Goal: Information Seeking & Learning: Learn about a topic

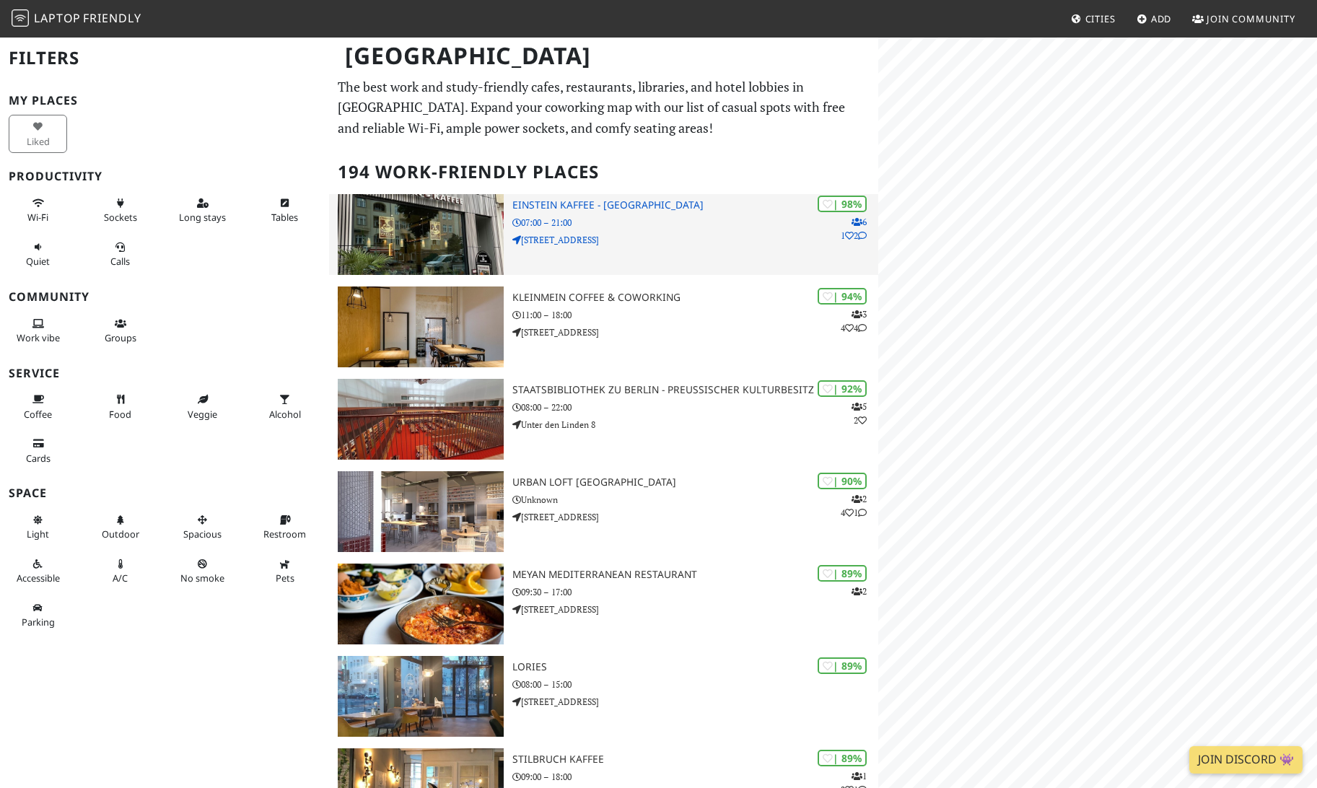
click at [662, 242] on p "Kantstraße 126" at bounding box center [695, 240] width 366 height 14
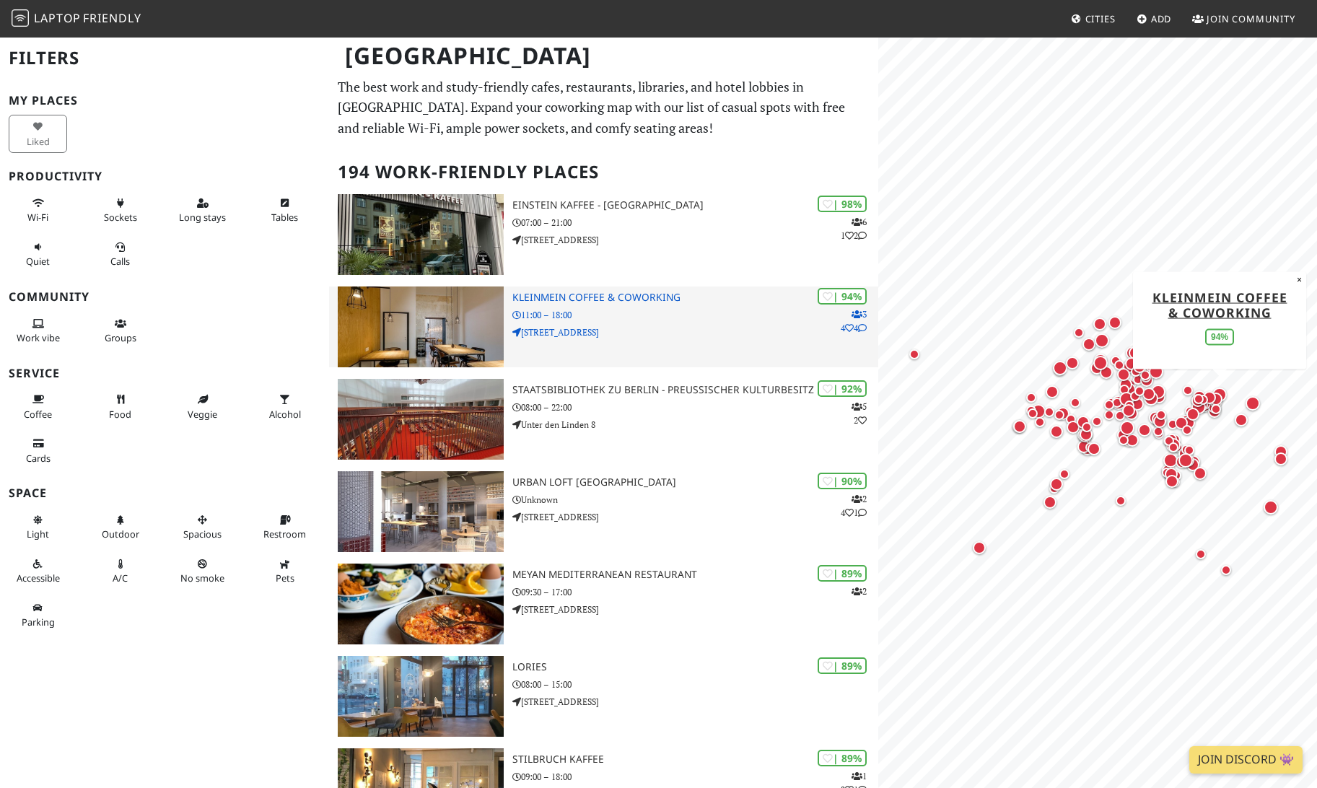
click at [797, 325] on p "Waldeyerstraße 9" at bounding box center [695, 332] width 366 height 14
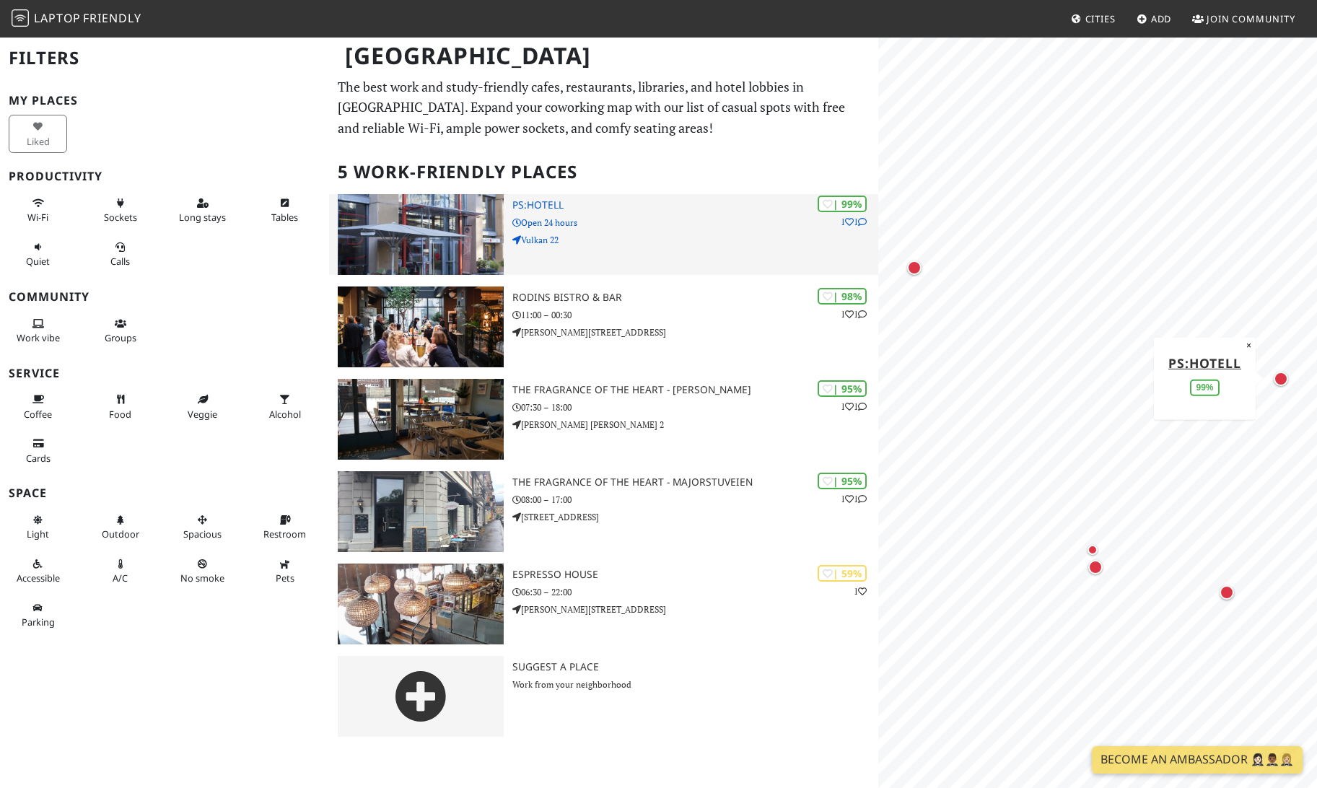
click at [685, 216] on p "Open 24 hours" at bounding box center [695, 223] width 366 height 14
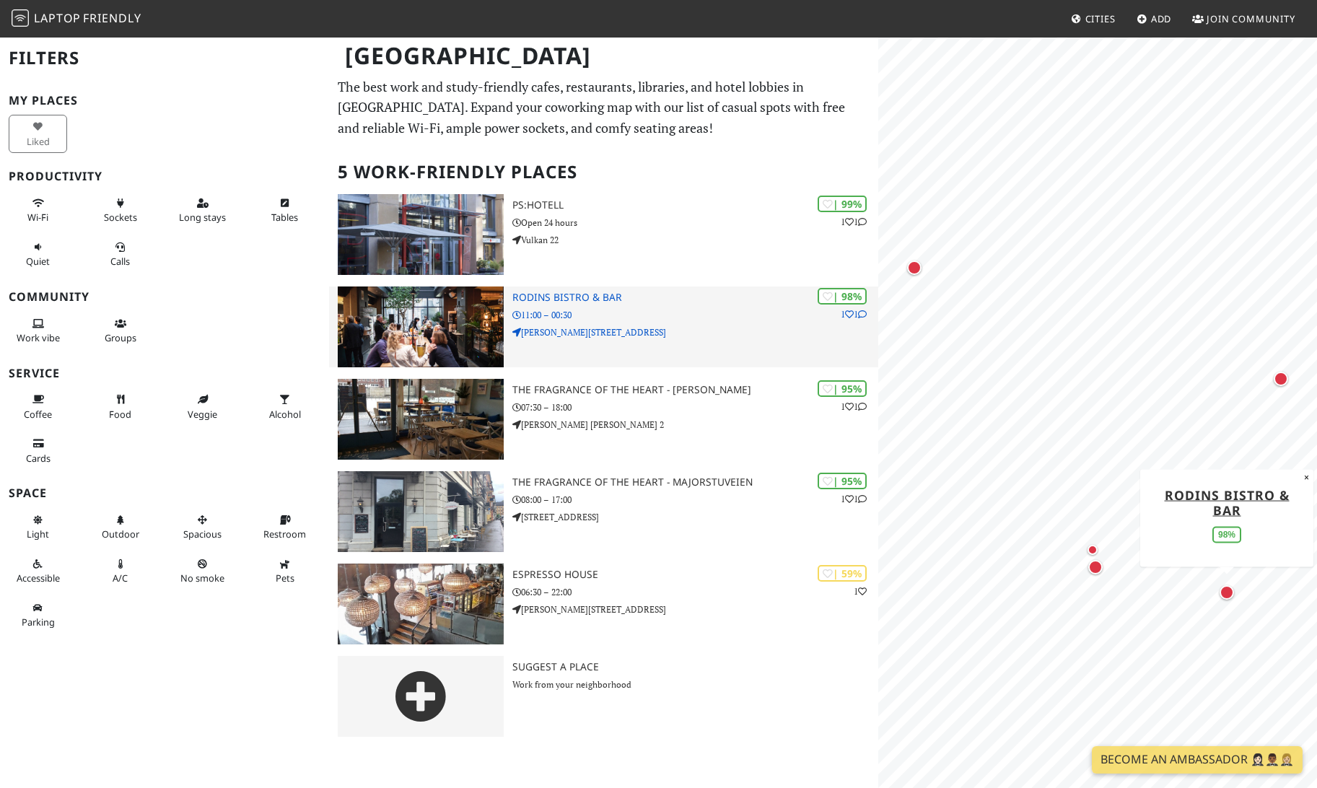
click at [581, 304] on div "| 98% 1 1 Rodins Bistro & Bar 11:00 – 00:30 Karl Johans gate 12B" at bounding box center [695, 326] width 366 height 81
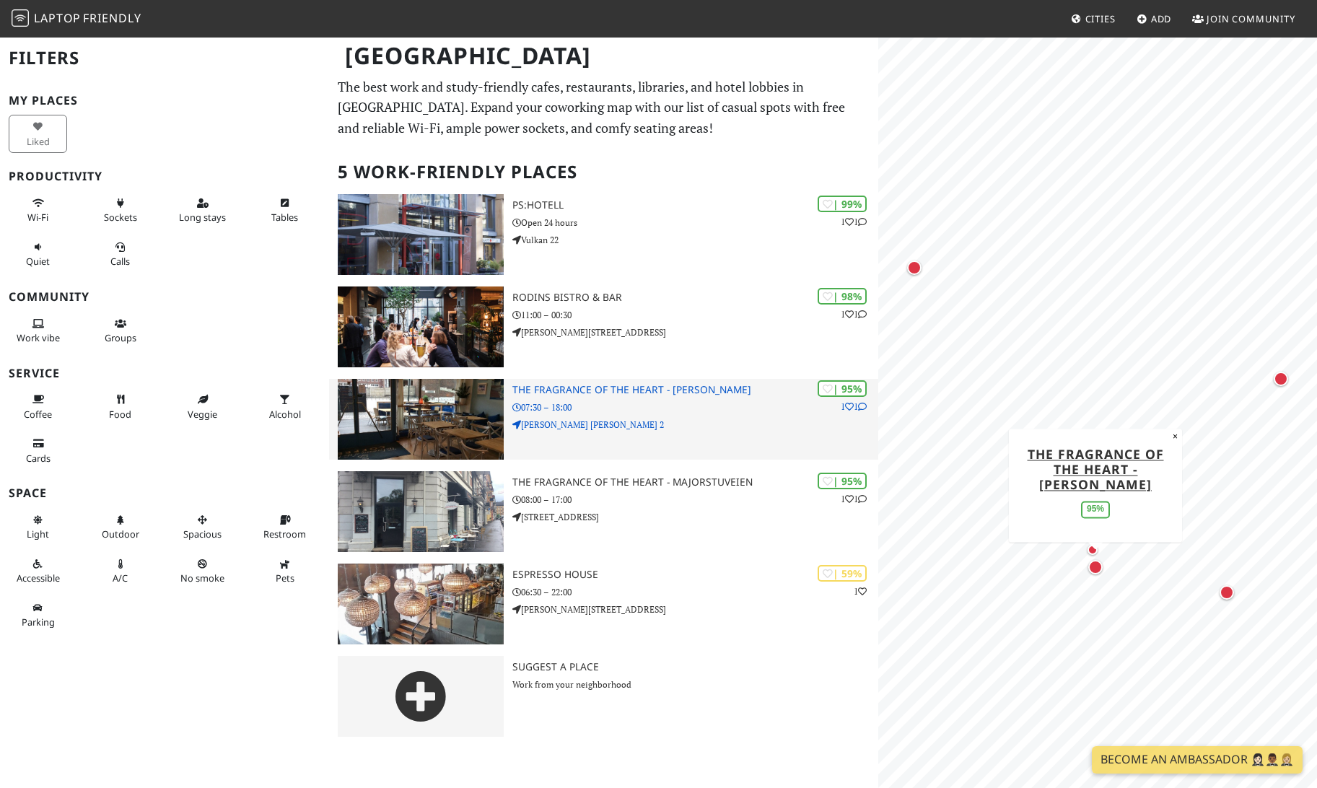
click at [613, 433] on div "| 95% 1 1 The Fragrance of the Heart - Fridtjof 07:30 – 18:00 Fridtjof Nansens …" at bounding box center [695, 419] width 366 height 81
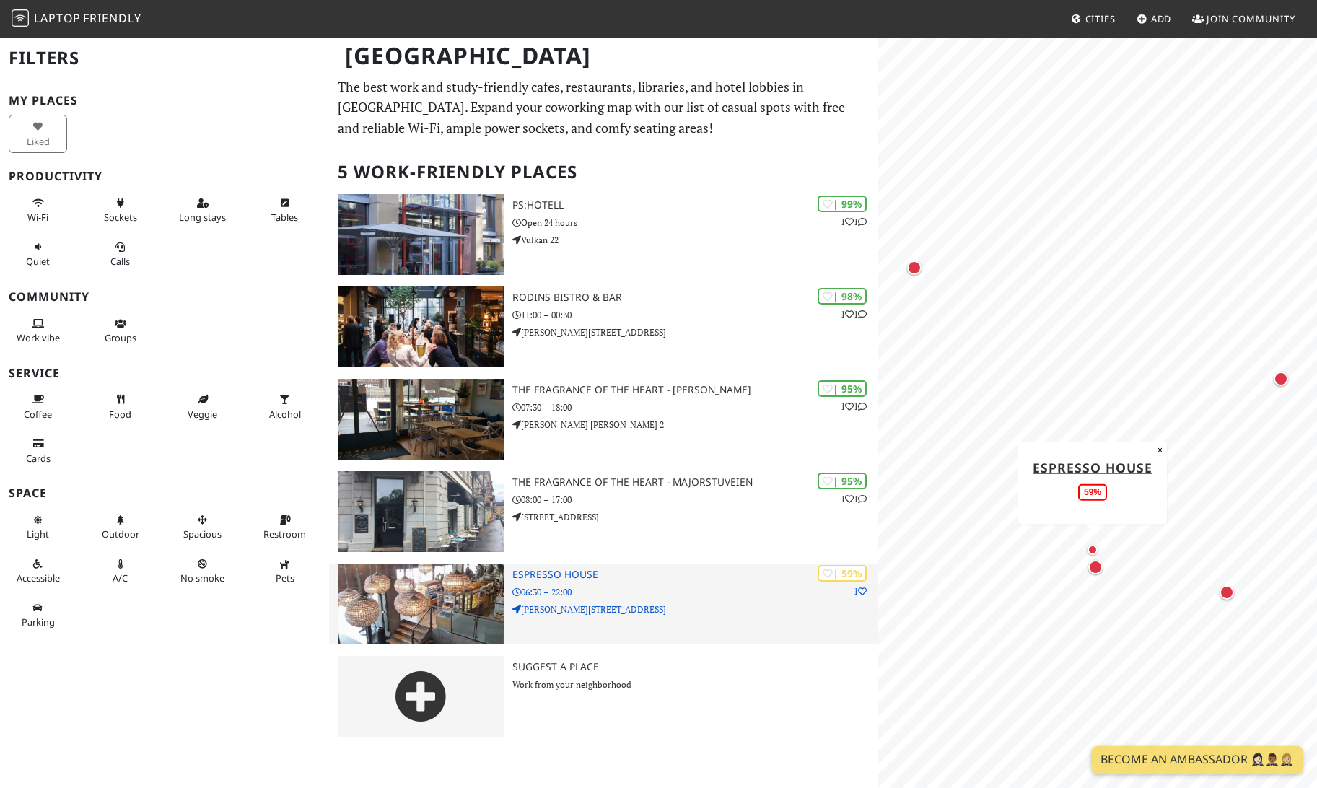
click at [459, 582] on img at bounding box center [420, 604] width 165 height 81
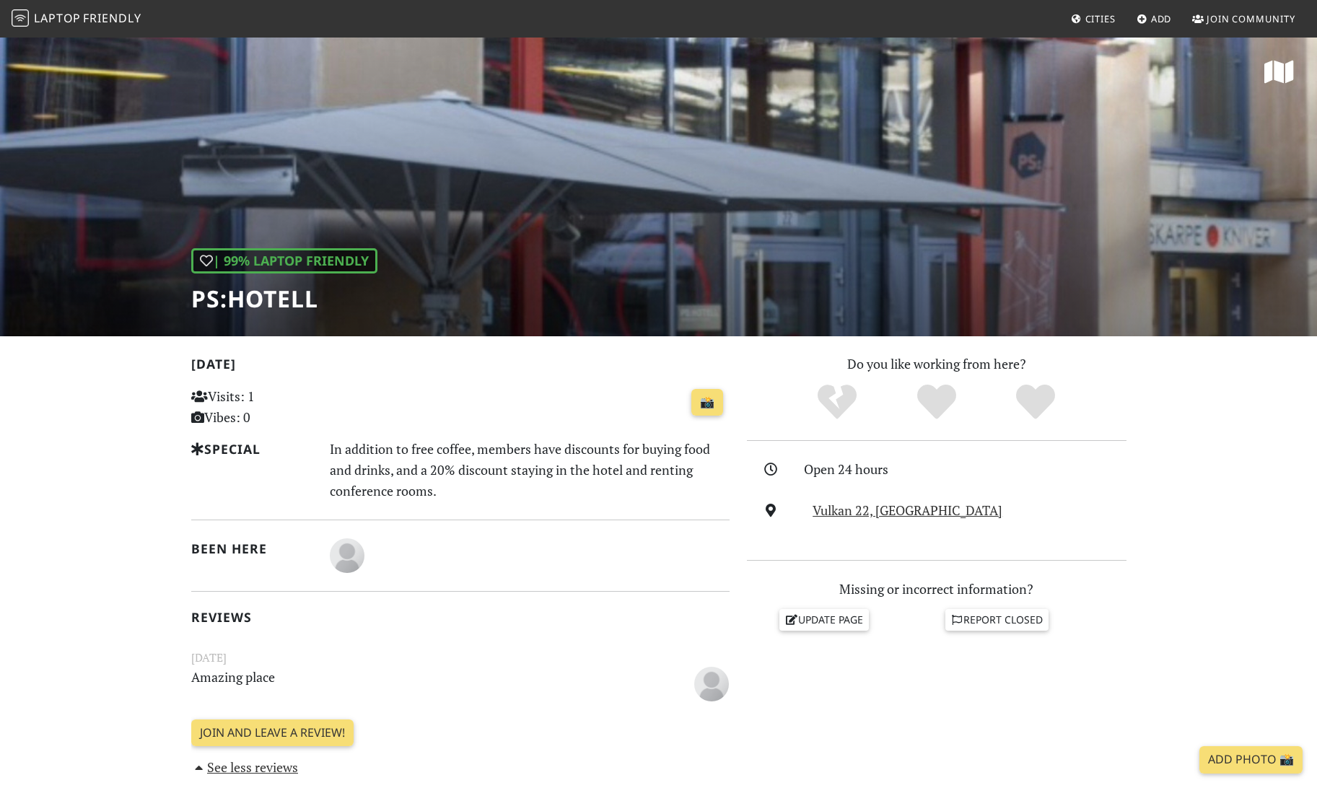
click at [465, 442] on div "In addition to free coffee, members have discounts for buying food and drinks, …" at bounding box center [529, 470] width 417 height 62
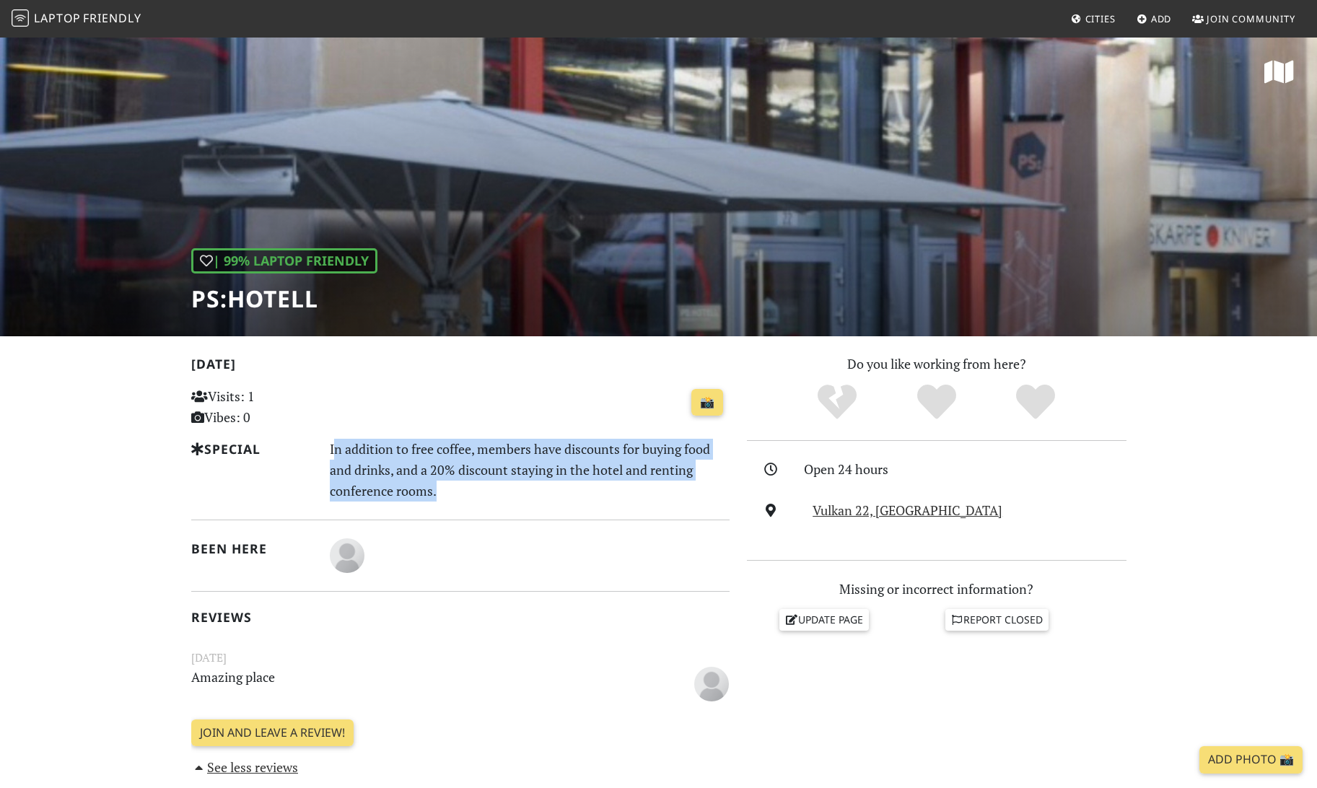
click at [482, 459] on div "In addition to free coffee, members have discounts for buying food and drinks, …" at bounding box center [529, 470] width 417 height 62
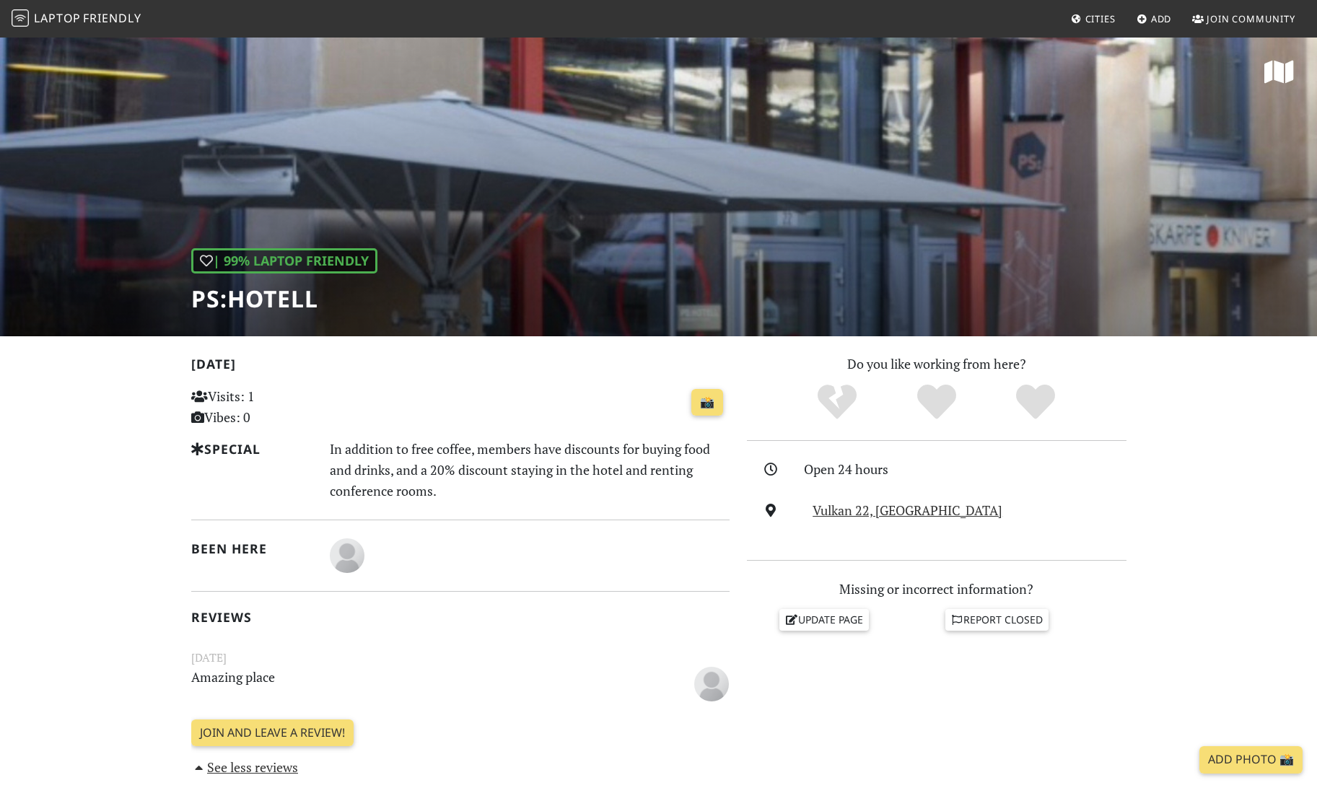
click at [482, 459] on div "In addition to free coffee, members have discounts for buying food and drinks, …" at bounding box center [529, 470] width 417 height 62
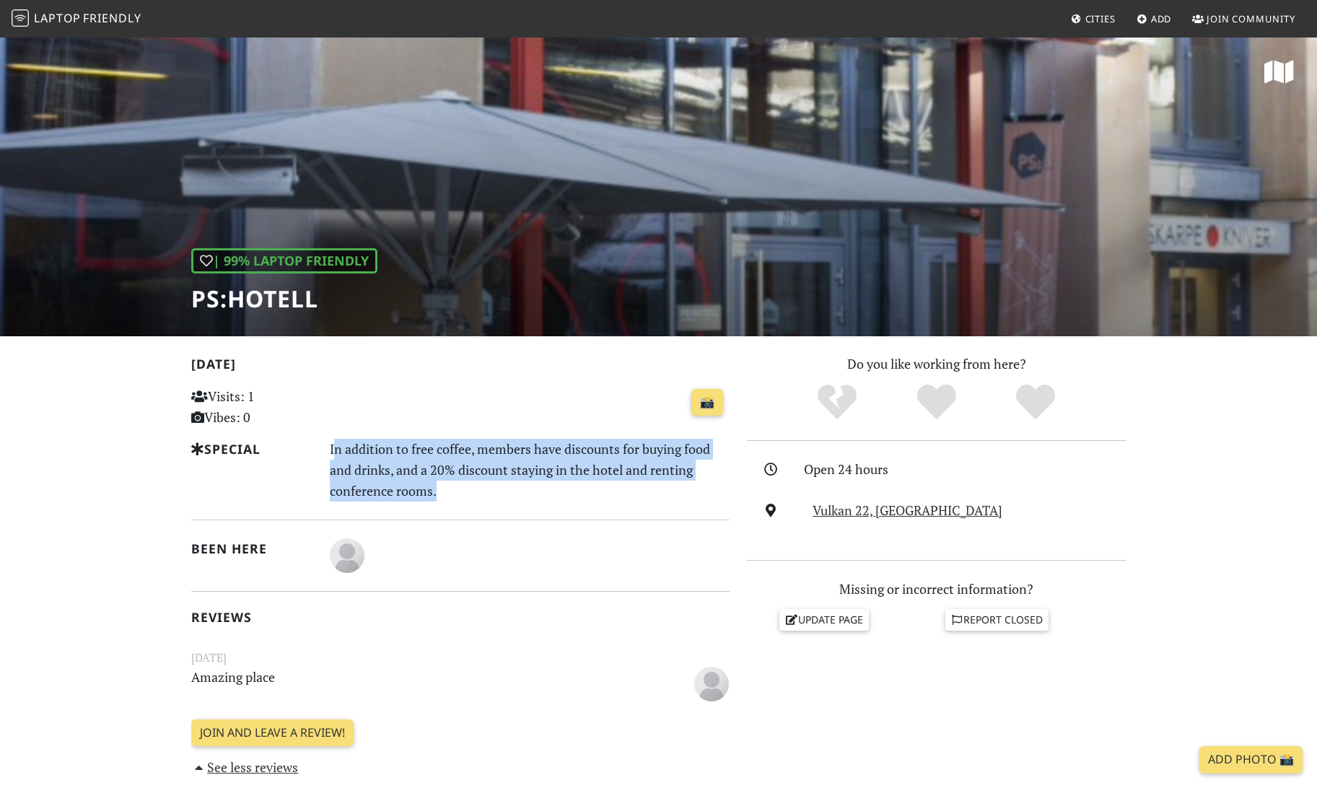
click at [500, 474] on div "In addition to free coffee, members have discounts for buying food and drinks, …" at bounding box center [529, 470] width 417 height 62
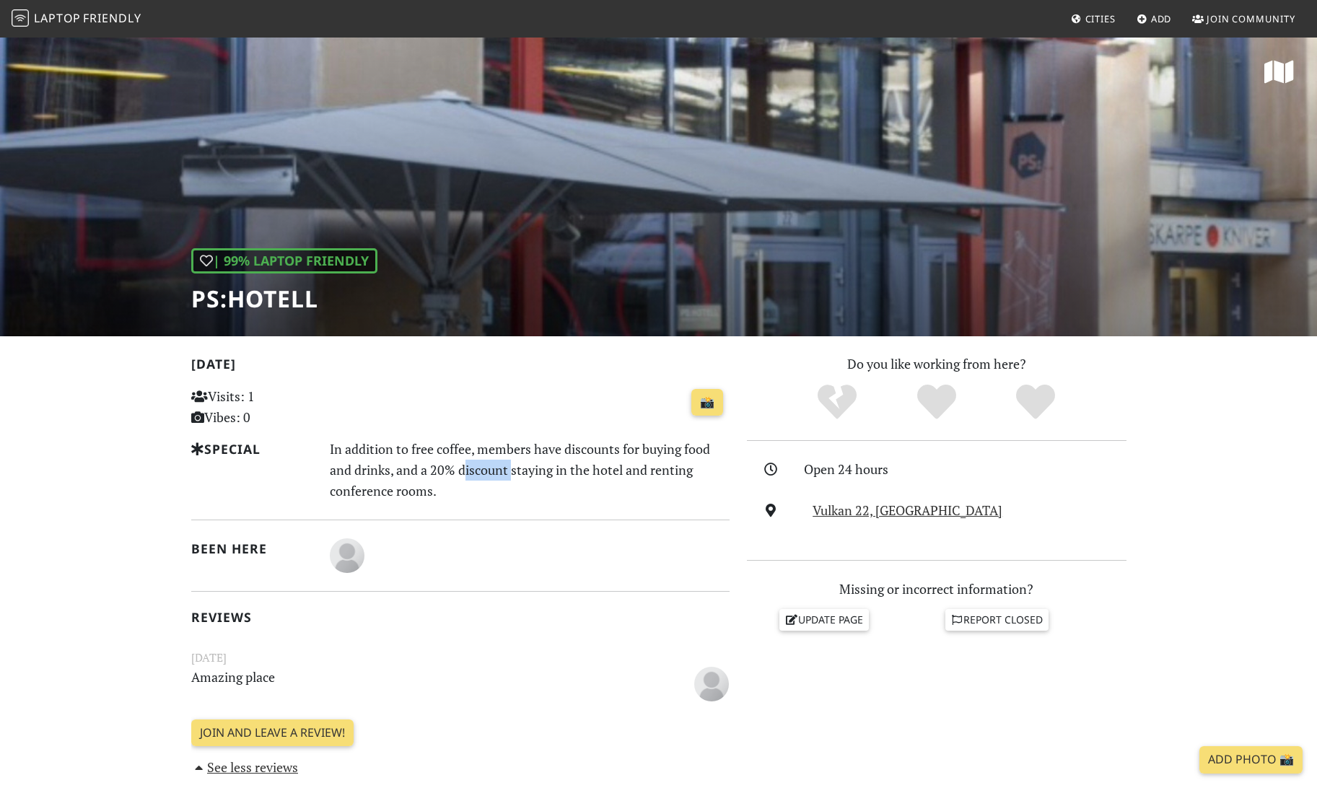
click at [500, 474] on div "In addition to free coffee, members have discounts for buying food and drinks, …" at bounding box center [529, 470] width 417 height 62
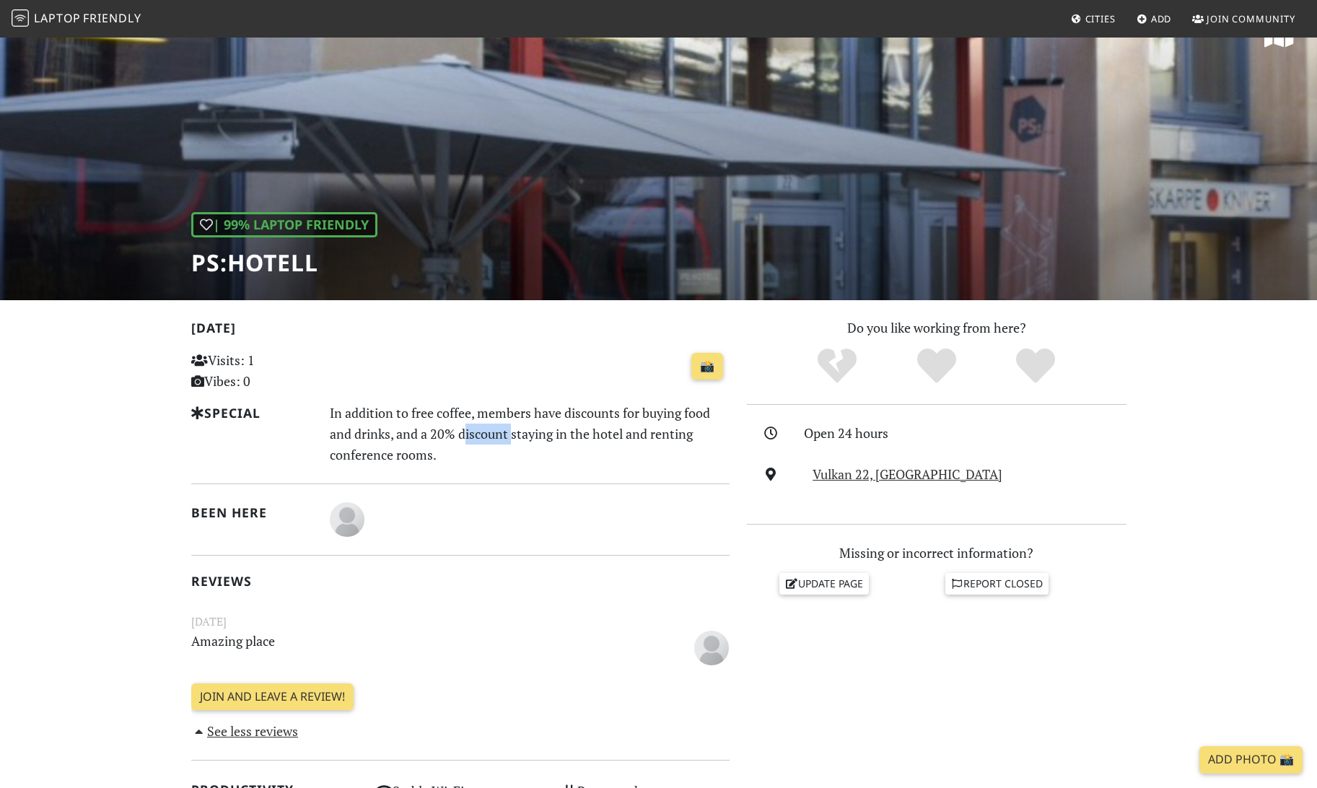
scroll to position [38, 0]
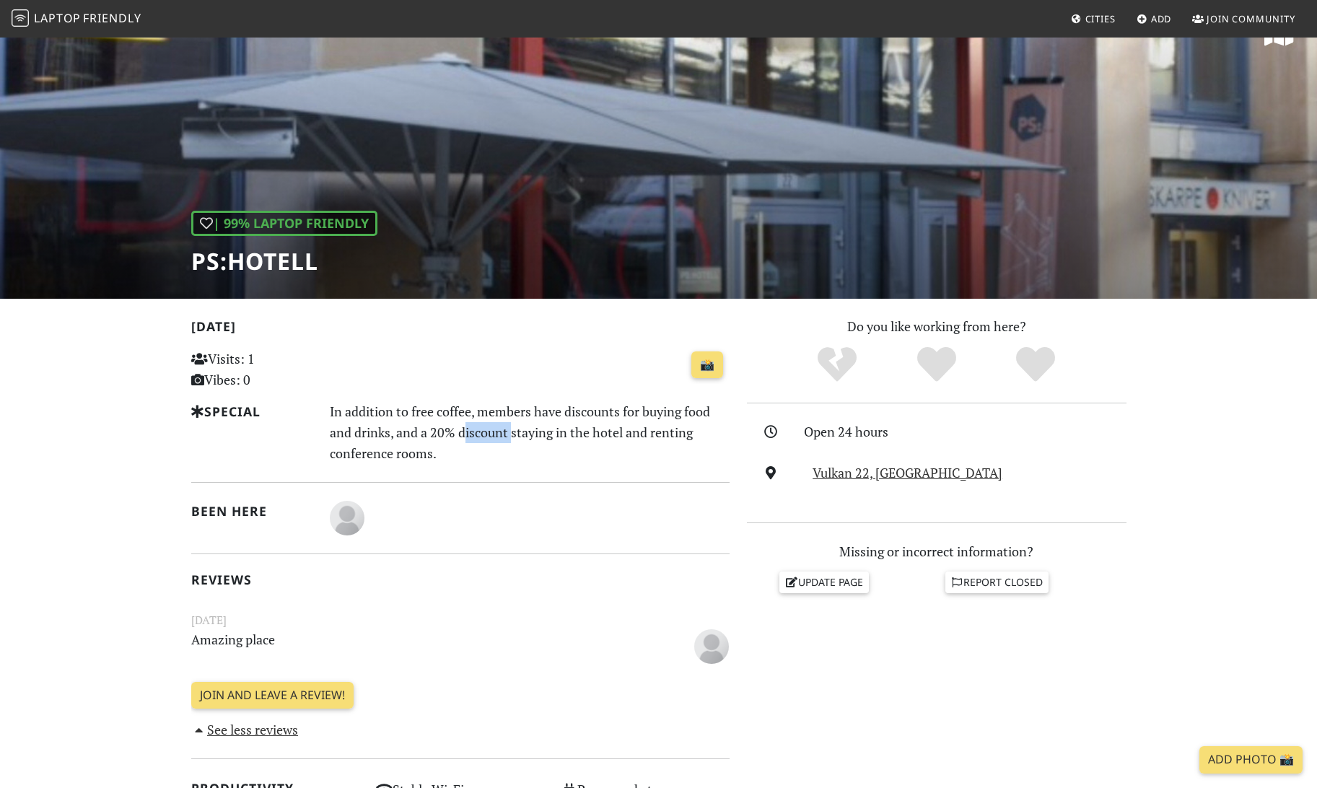
click at [513, 407] on div "In addition to free coffee, members have discounts for buying food and drinks, …" at bounding box center [529, 432] width 417 height 62
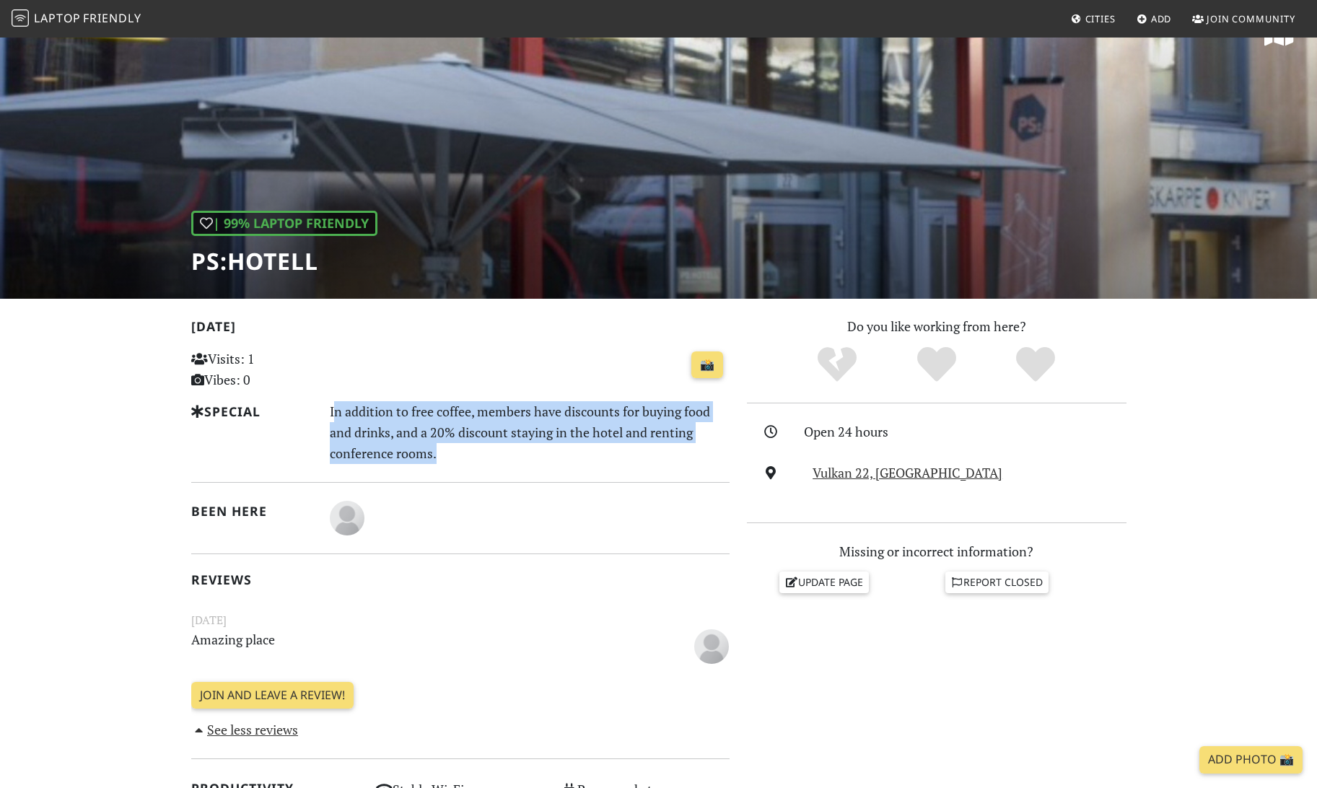
click at [513, 407] on div "In addition to free coffee, members have discounts for buying food and drinks, …" at bounding box center [529, 432] width 417 height 62
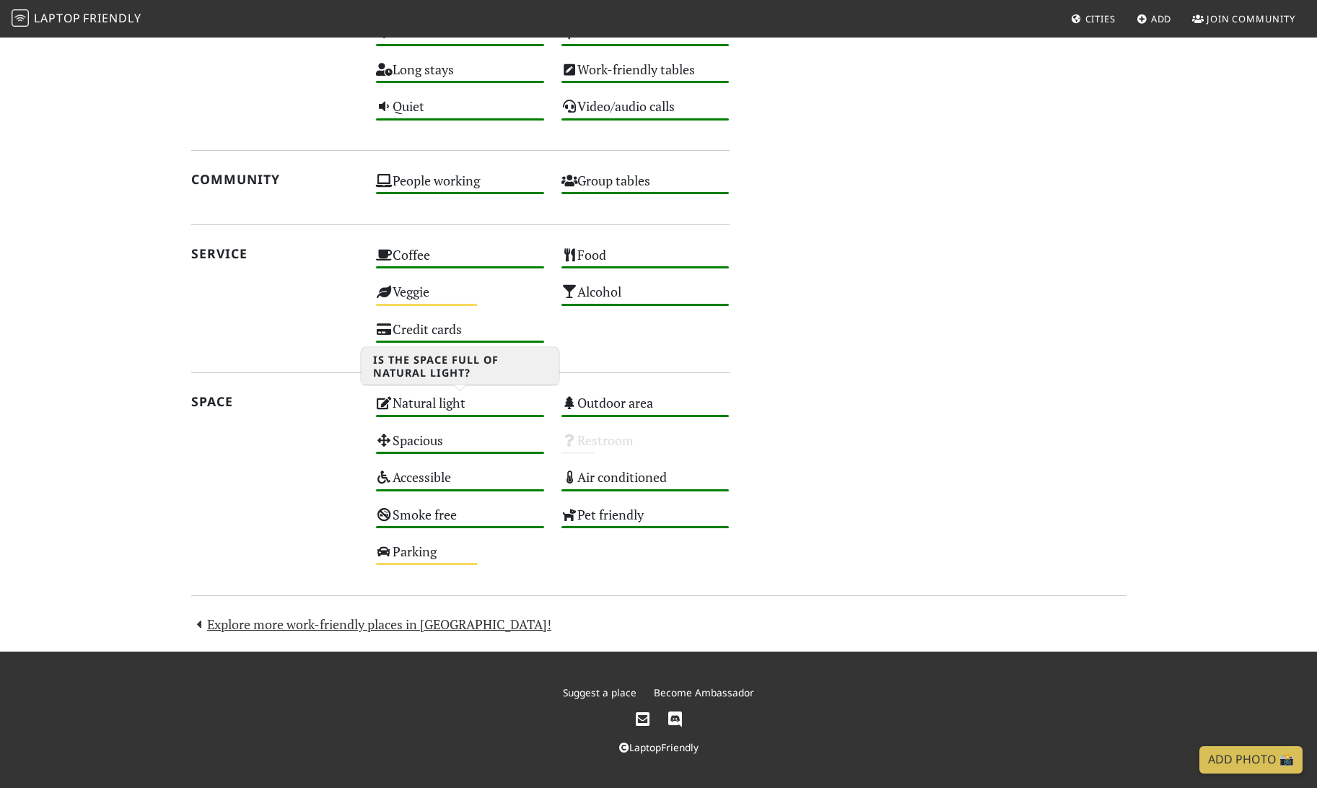
scroll to position [0, 0]
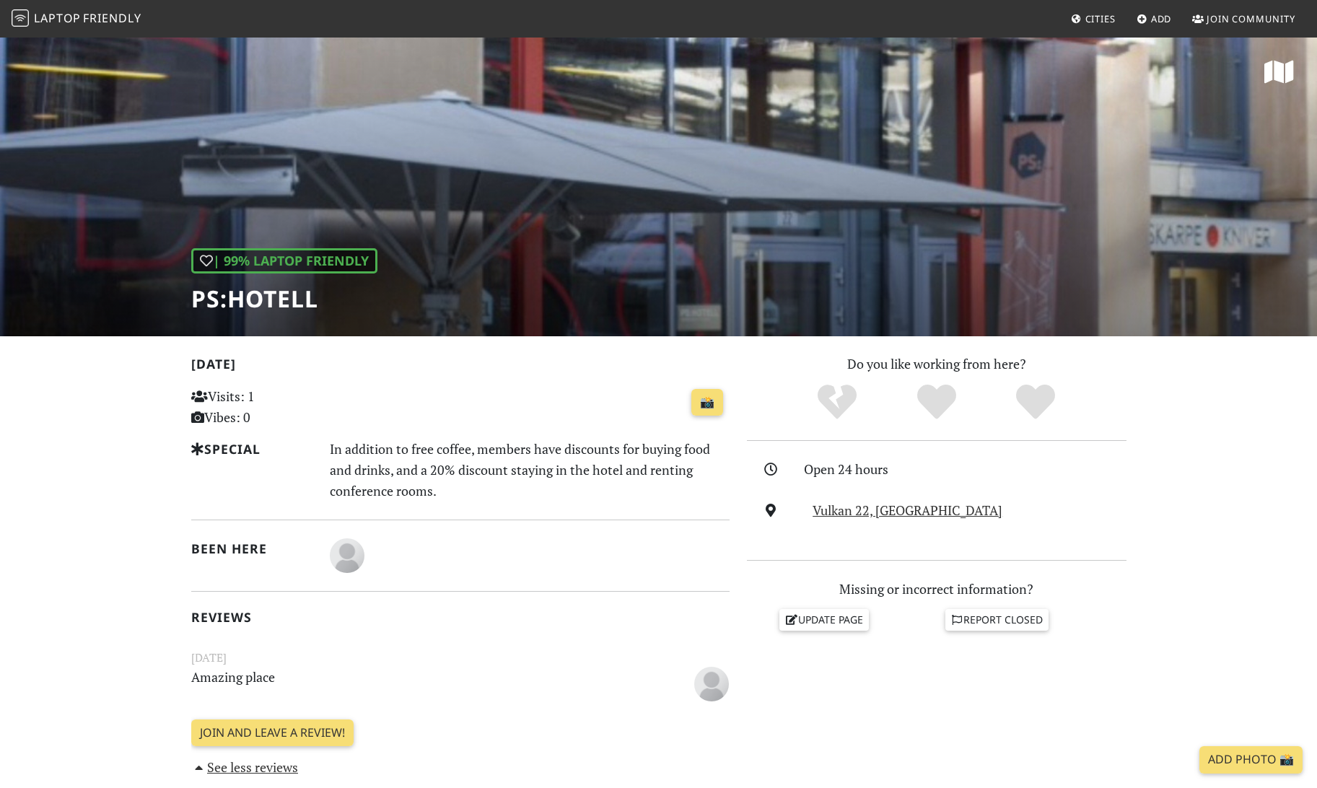
click at [258, 289] on h1 "PS:hotell" at bounding box center [284, 298] width 186 height 27
click at [514, 481] on div "In addition to free coffee, members have discounts for buying food and drinks, …" at bounding box center [529, 470] width 417 height 62
click at [489, 468] on div "In addition to free coffee, members have discounts for buying food and drinks, …" at bounding box center [529, 470] width 417 height 62
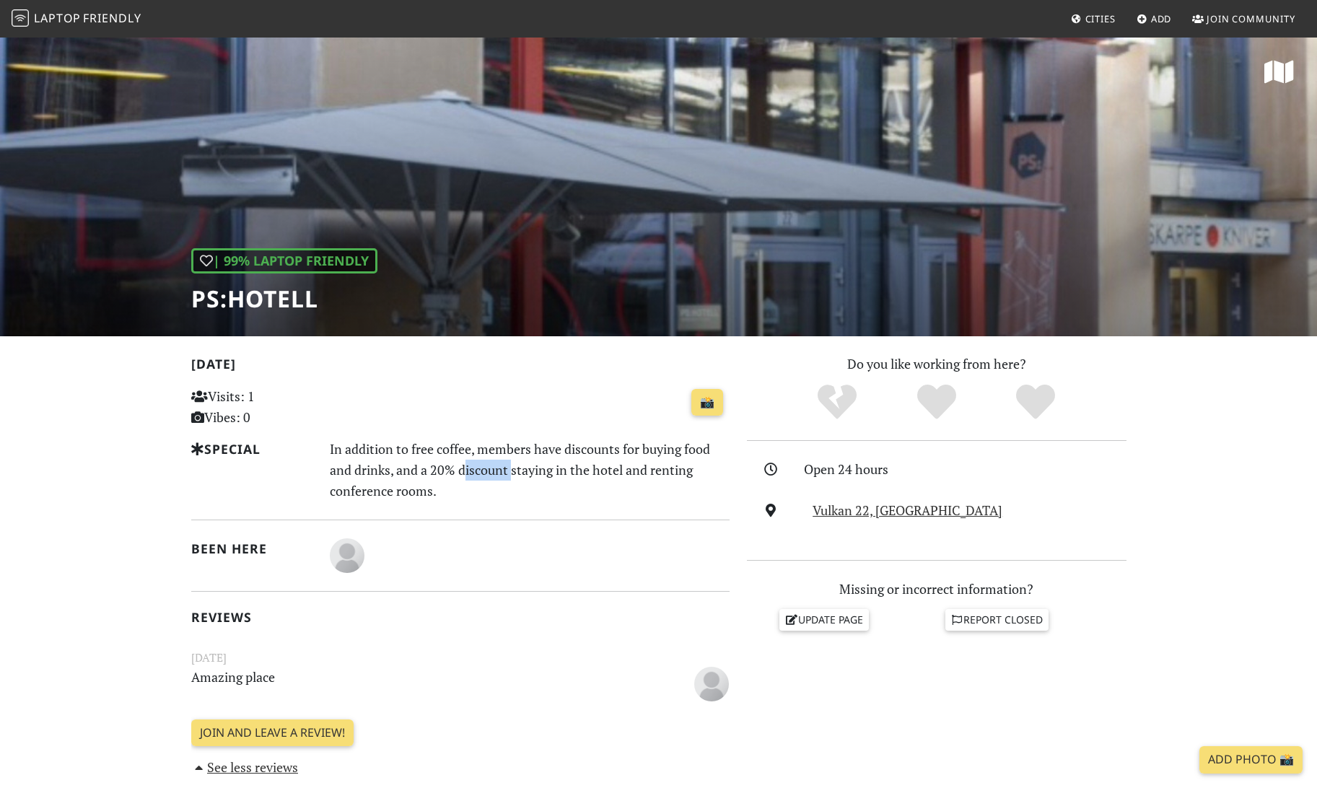
click at [489, 468] on div "In addition to free coffee, members have discounts for buying food and drinks, …" at bounding box center [529, 470] width 417 height 62
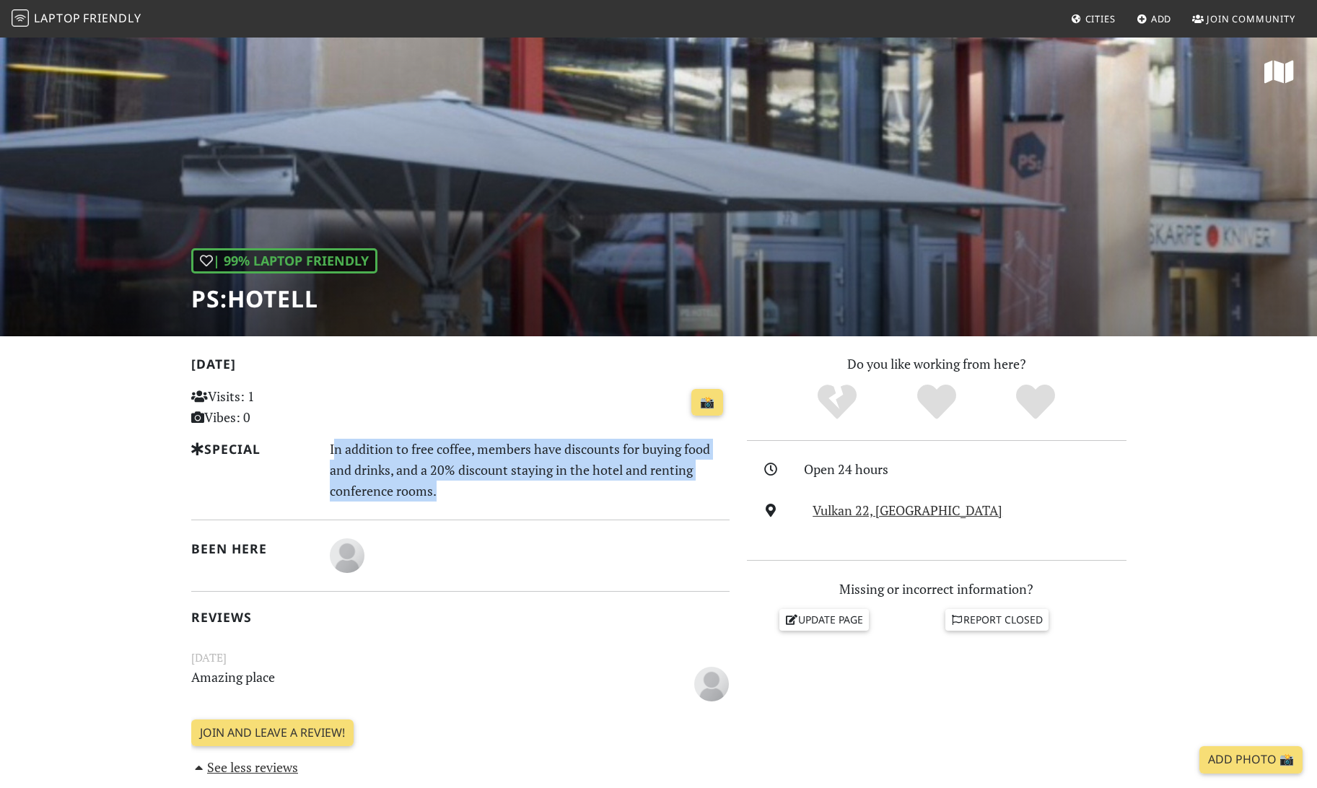
click at [489, 468] on div "In addition to free coffee, members have discounts for buying food and drinks, …" at bounding box center [529, 470] width 417 height 62
click at [346, 553] on img "Arild Abrahamsen" at bounding box center [347, 555] width 35 height 35
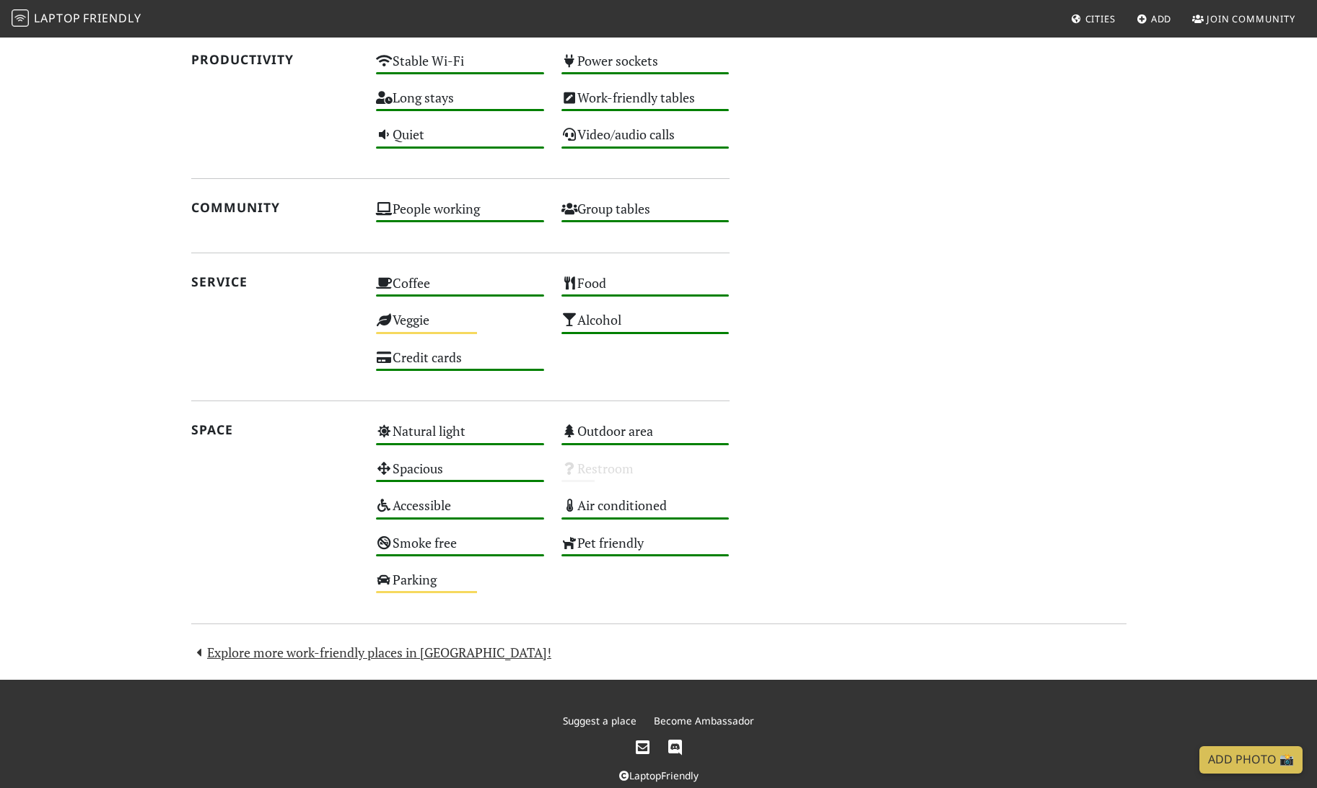
scroll to position [755, 0]
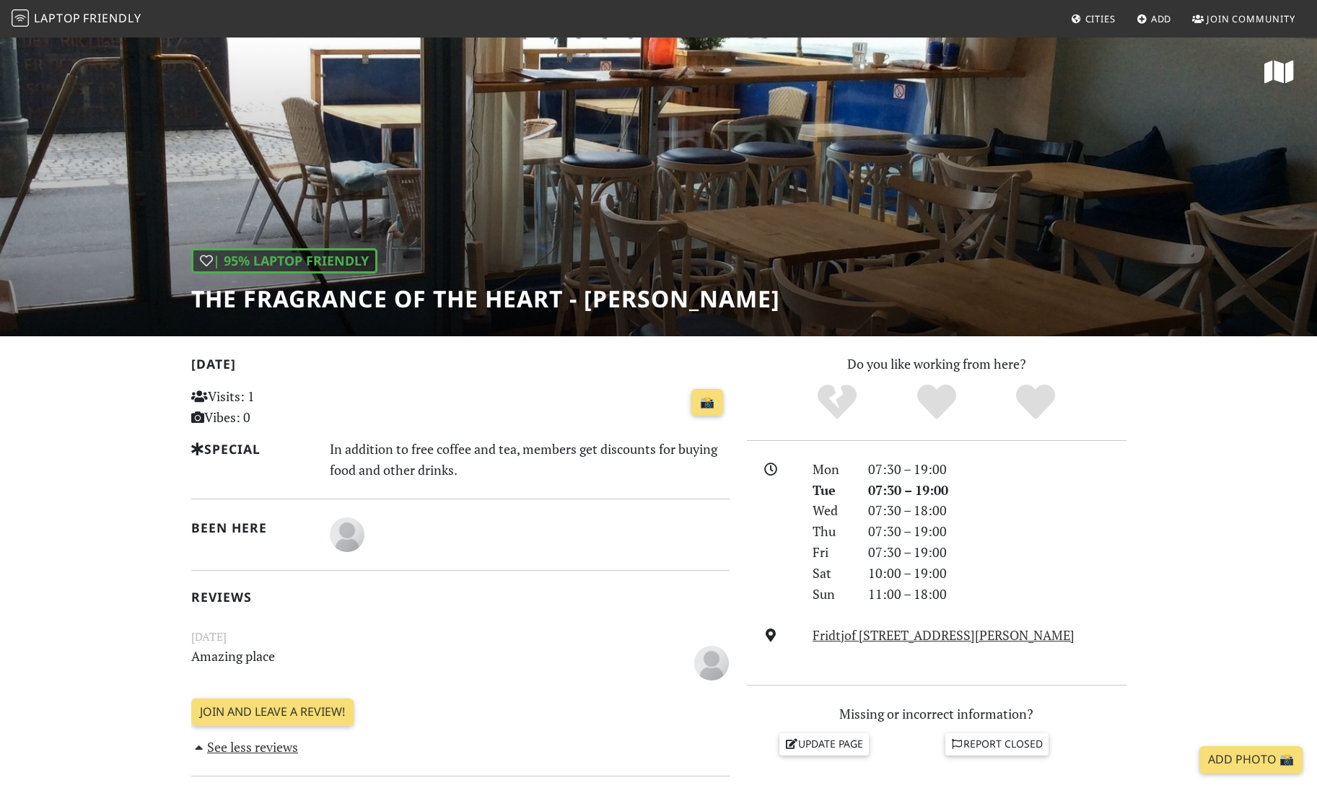
click at [522, 457] on div "In addition to free coffee and tea, members get discounts for buying food and o…" at bounding box center [529, 460] width 417 height 42
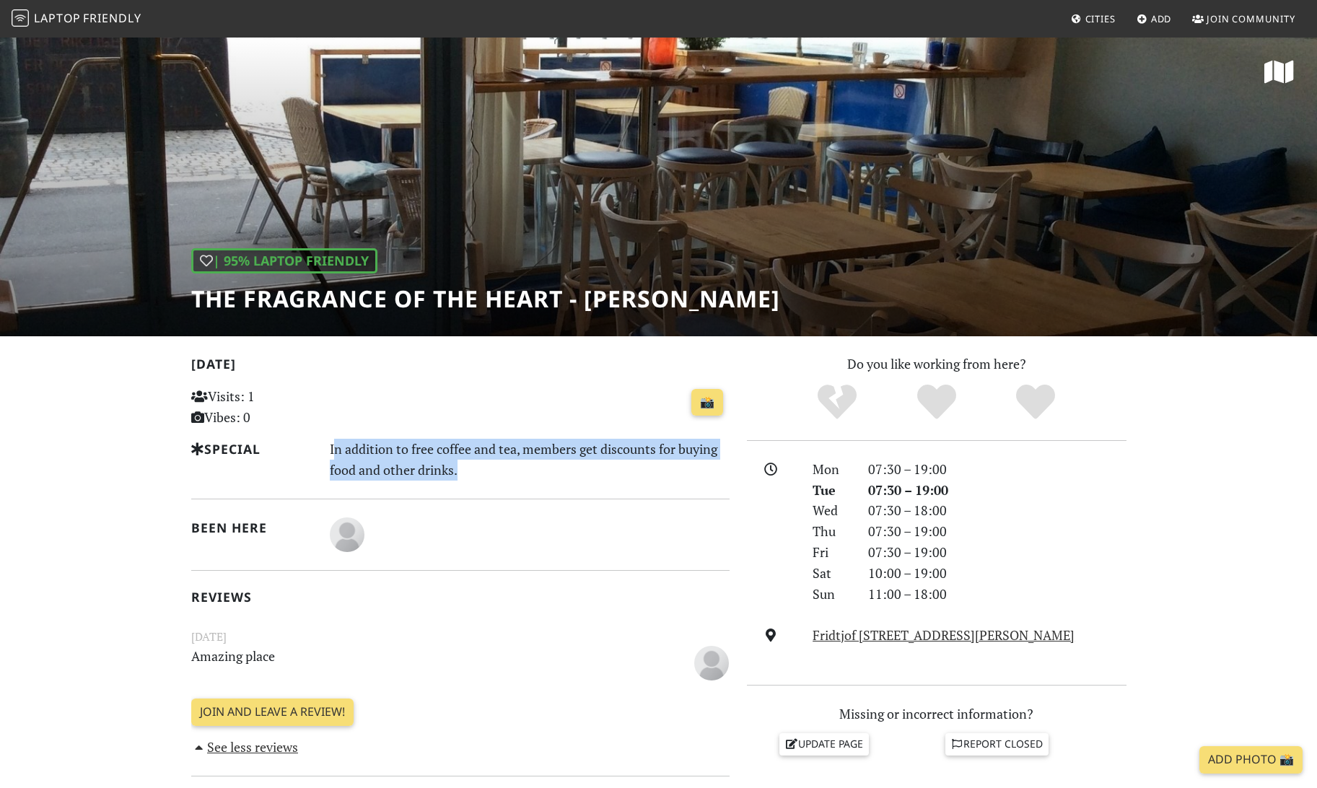
click at [522, 457] on div "In addition to free coffee and tea, members get discounts for buying food and o…" at bounding box center [529, 460] width 417 height 42
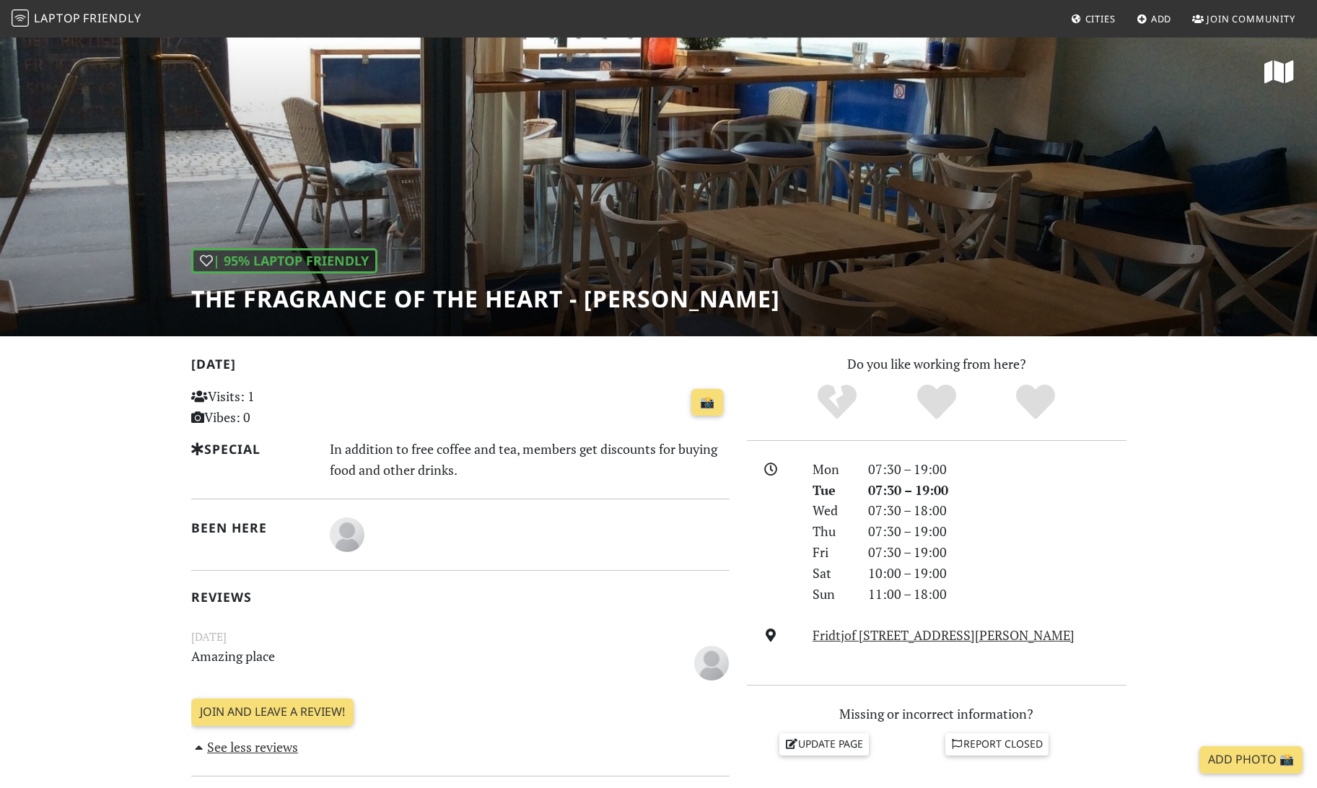
click at [451, 447] on div "In addition to free coffee and tea, members get discounts for buying food and o…" at bounding box center [529, 460] width 417 height 42
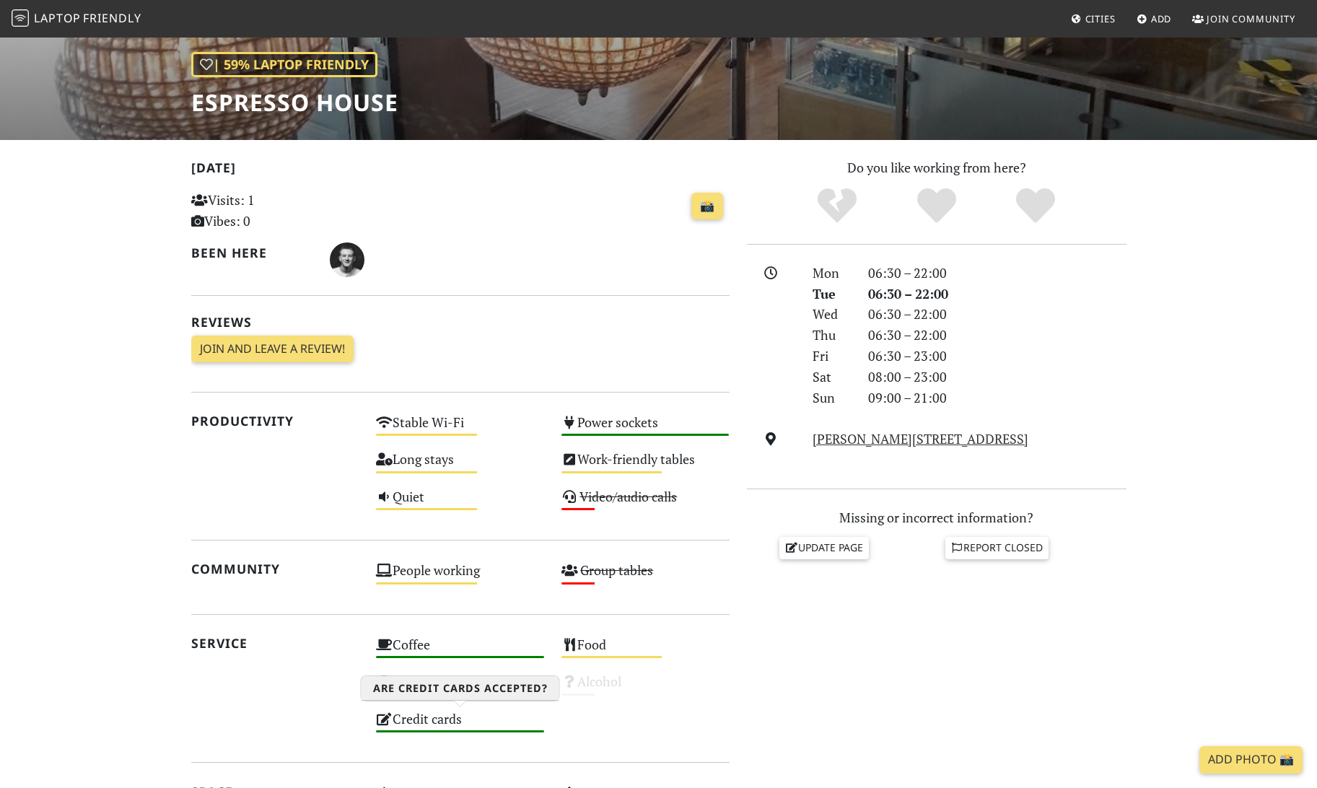
scroll to position [181, 0]
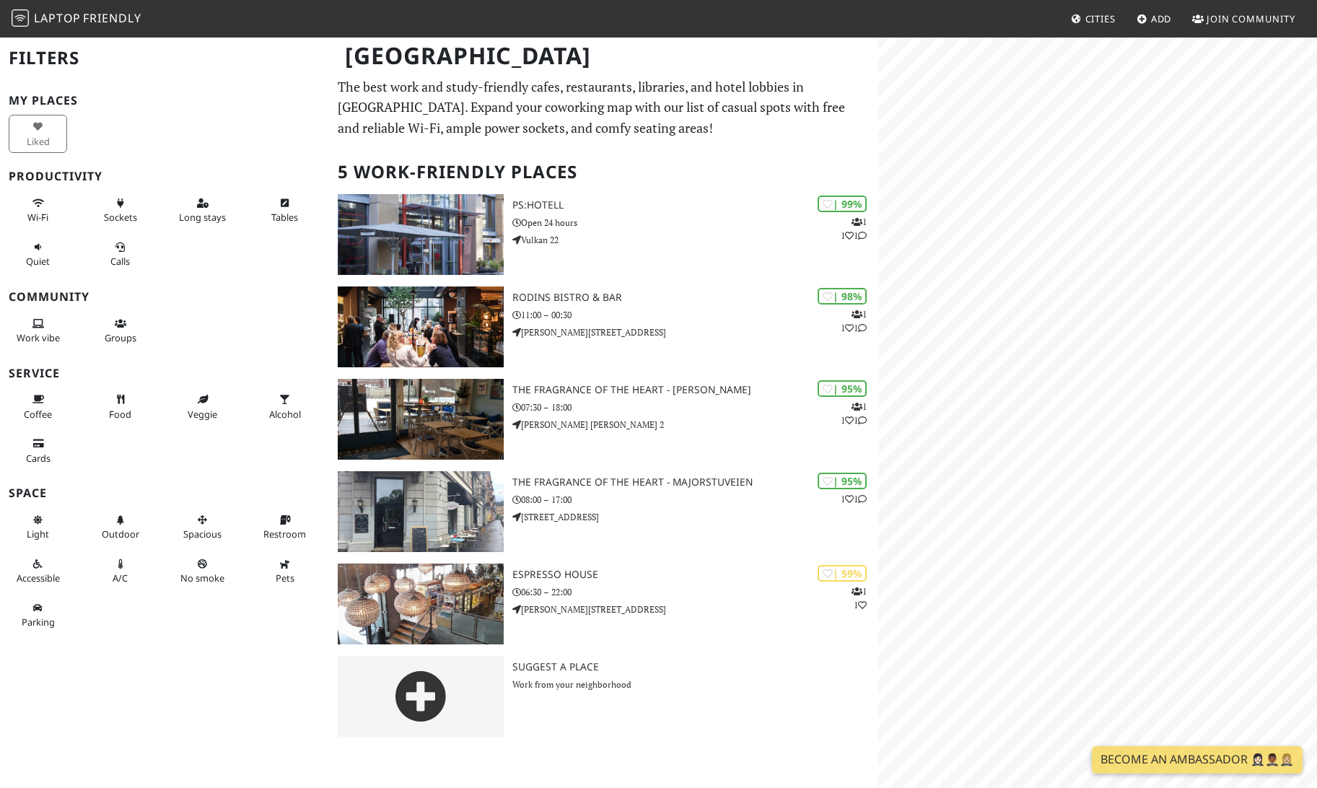
click at [82, 12] on span "Laptop Friendly" at bounding box center [77, 18] width 130 height 16
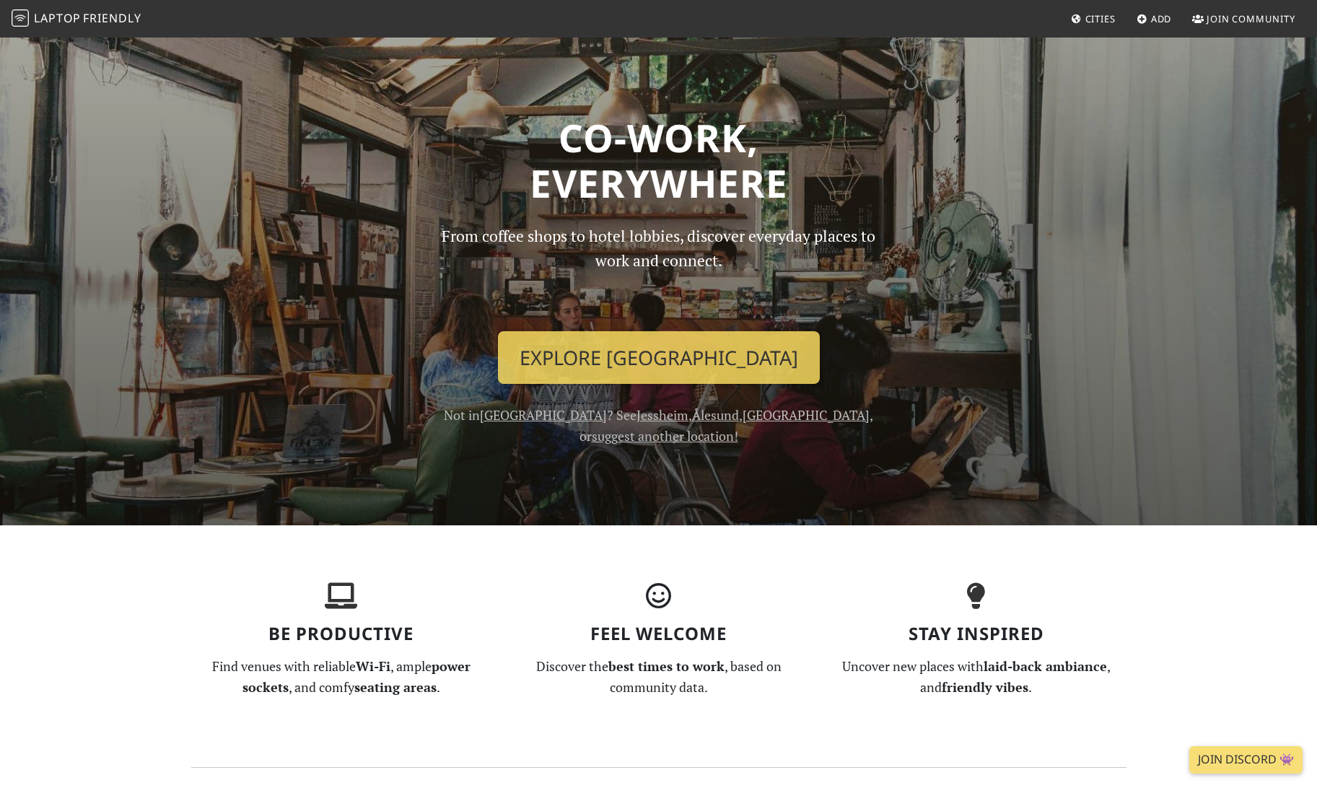
click at [698, 424] on div "From coffee shops to hotel lobbies, discover everyday places to work and connec…" at bounding box center [659, 335] width 476 height 223
click at [742, 420] on link "[GEOGRAPHIC_DATA]" at bounding box center [805, 414] width 127 height 17
click at [1108, 10] on link "Cities" at bounding box center [1093, 19] width 56 height 26
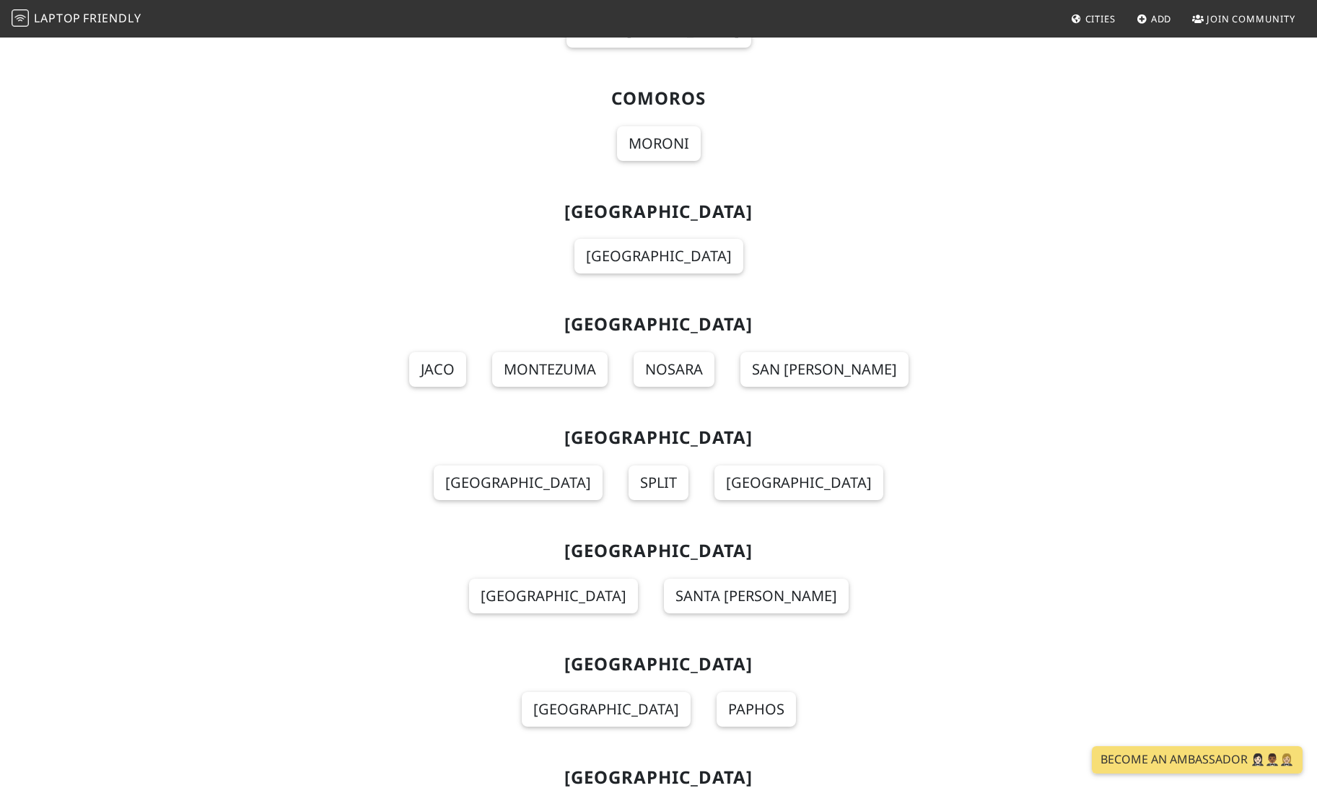
scroll to position [3388, 0]
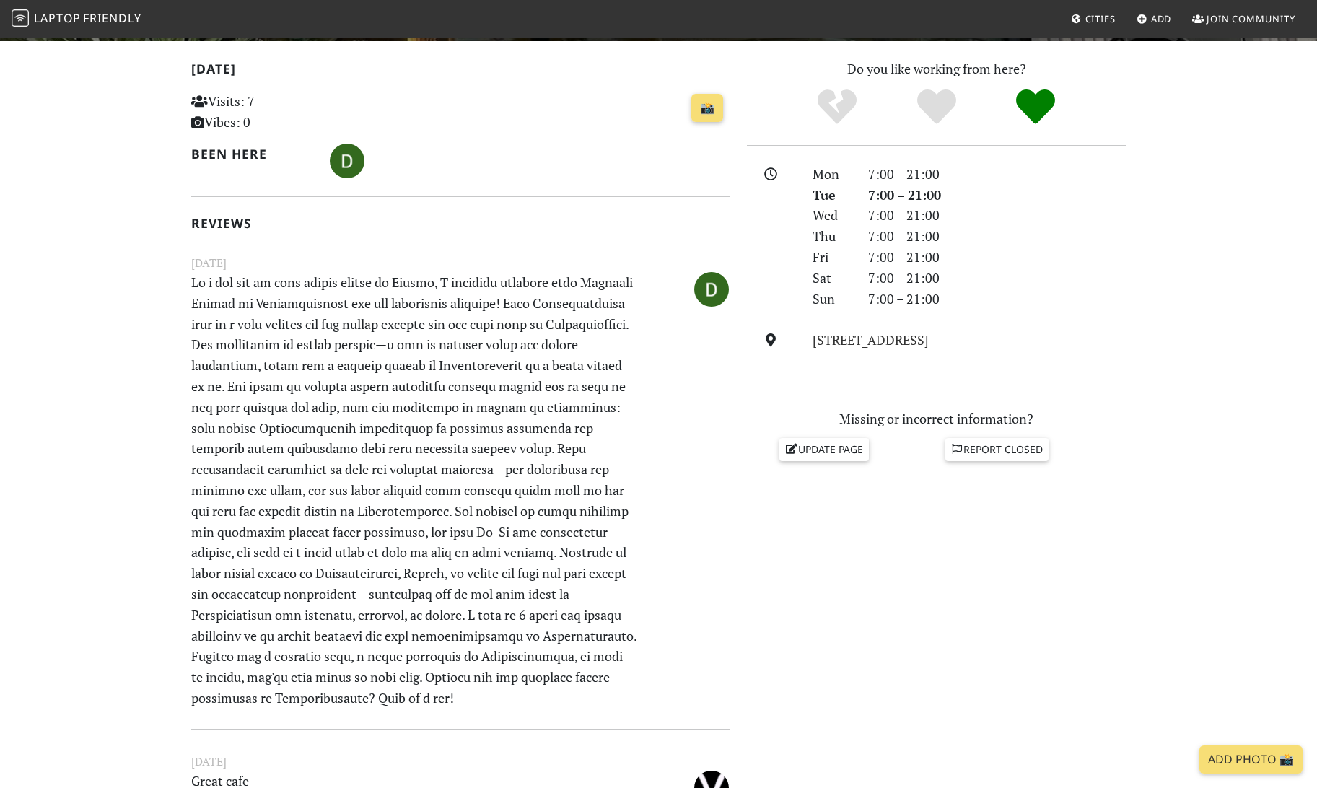
scroll to position [298, 0]
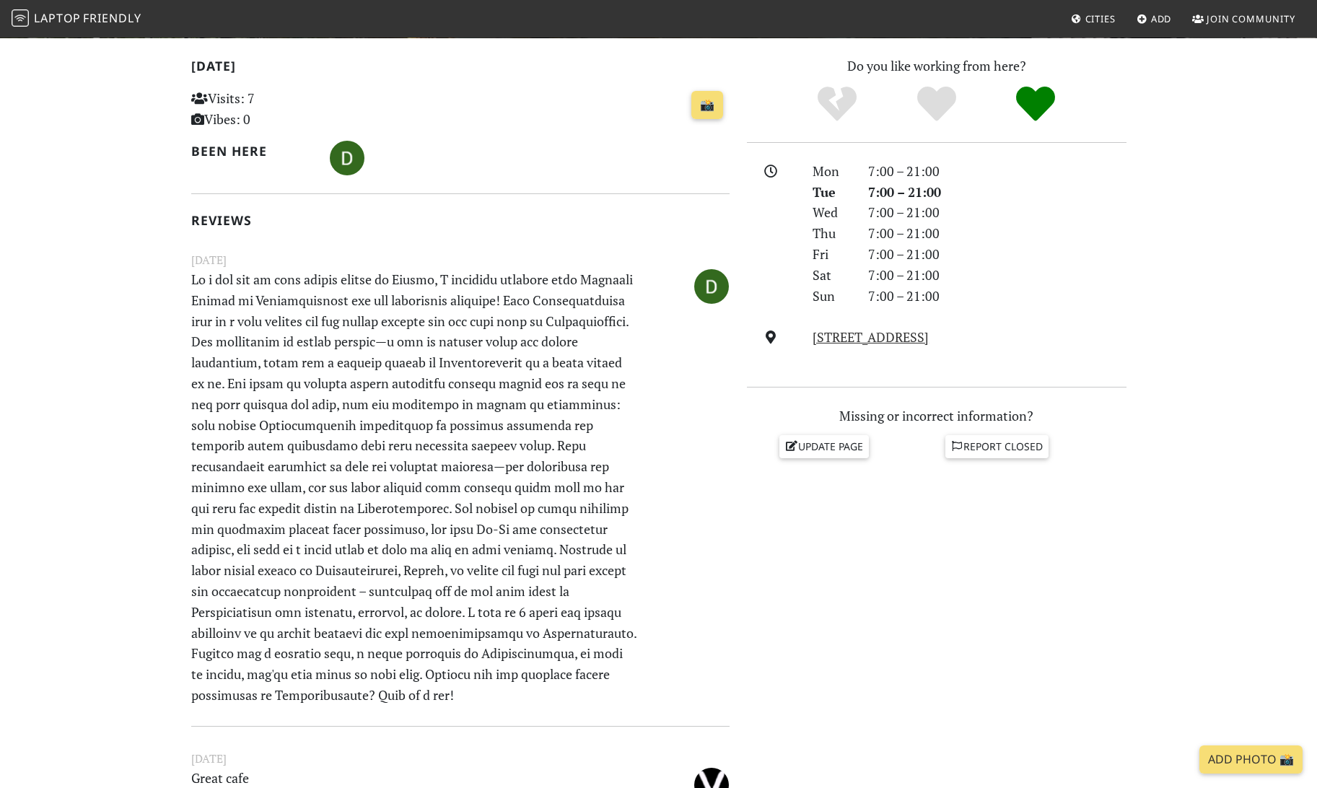
click at [481, 347] on font at bounding box center [413, 487] width 445 height 433
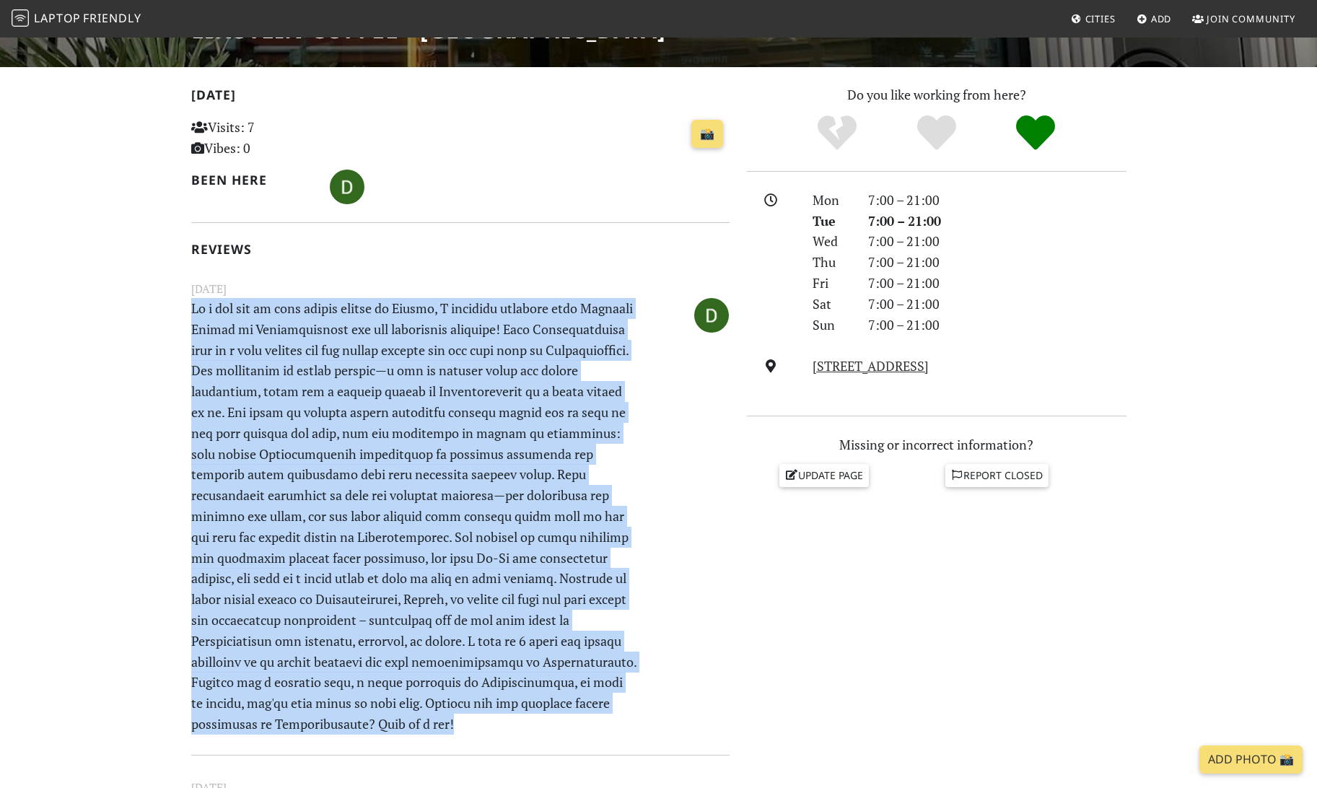
scroll to position [0, 0]
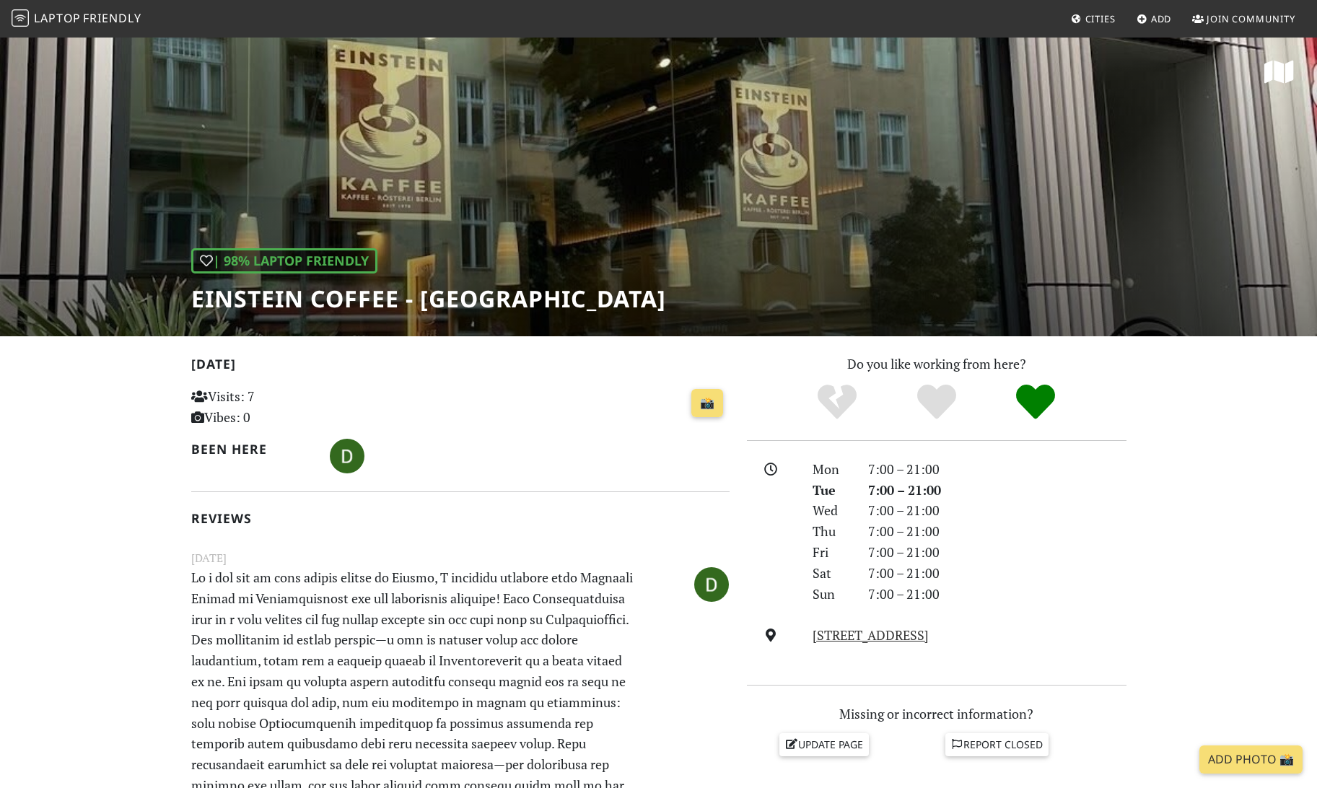
click at [659, 235] on div "| 98% Laptop Friendly Einstein Coffee - [GEOGRAPHIC_DATA]" at bounding box center [658, 186] width 1317 height 300
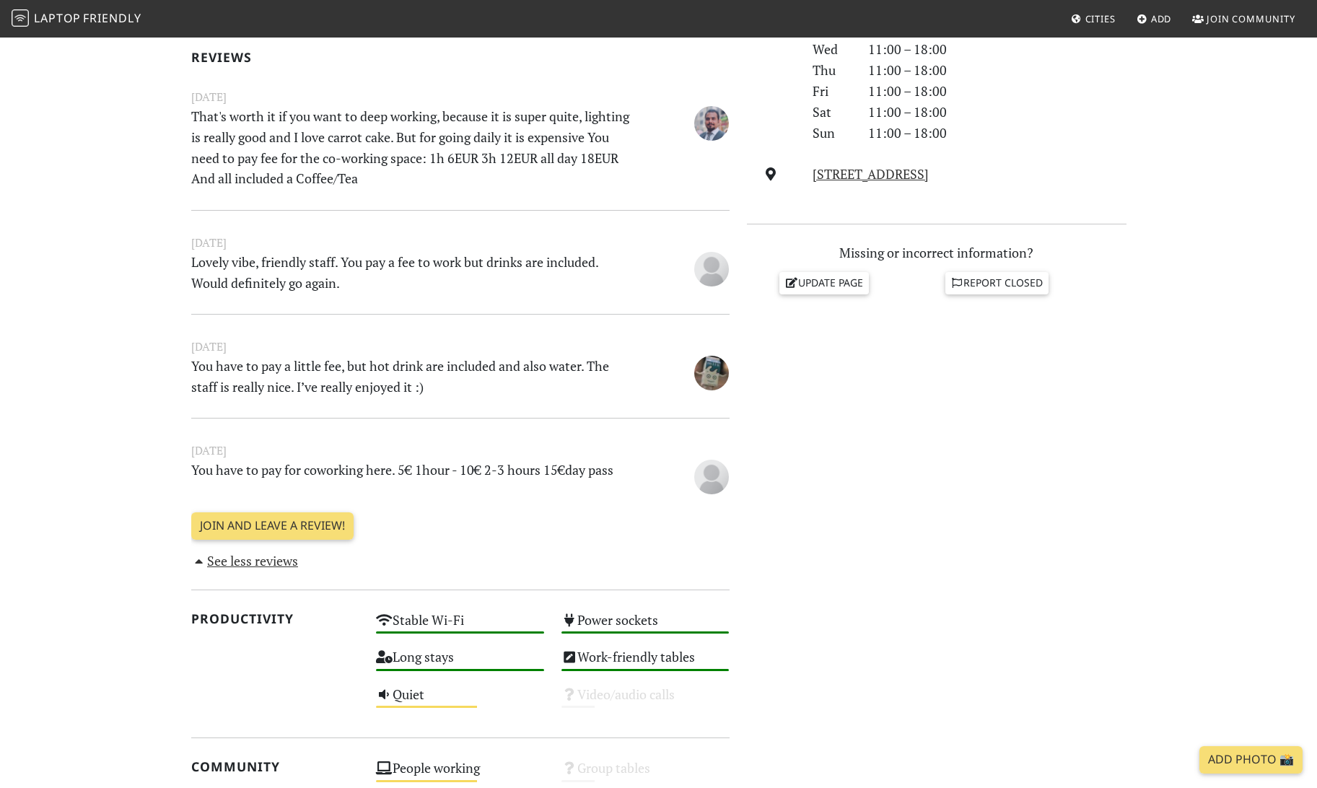
scroll to position [462, 0]
click at [367, 259] on p "Lovely vibe, friendly staff. You pay a fee to work but drinks are included. Wou…" at bounding box center [414, 272] width 463 height 42
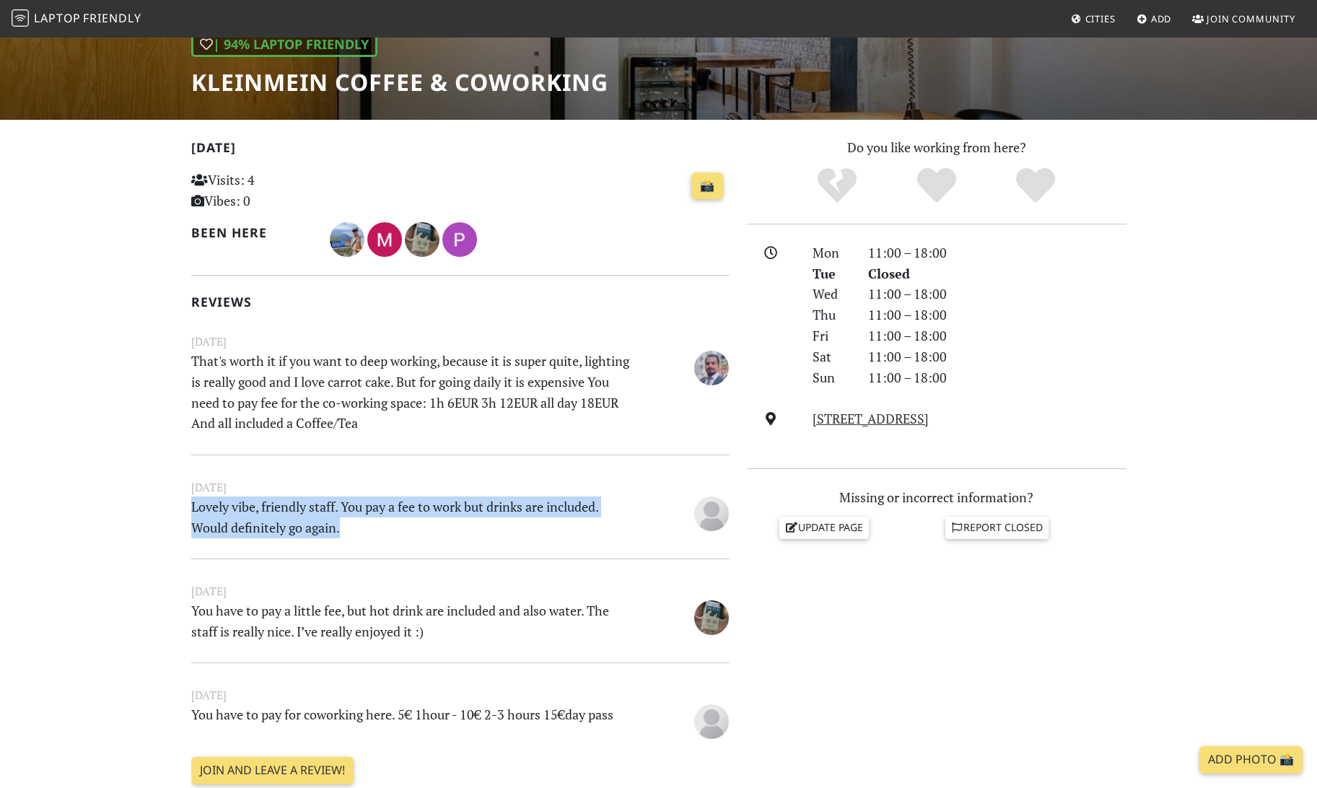
scroll to position [135, 0]
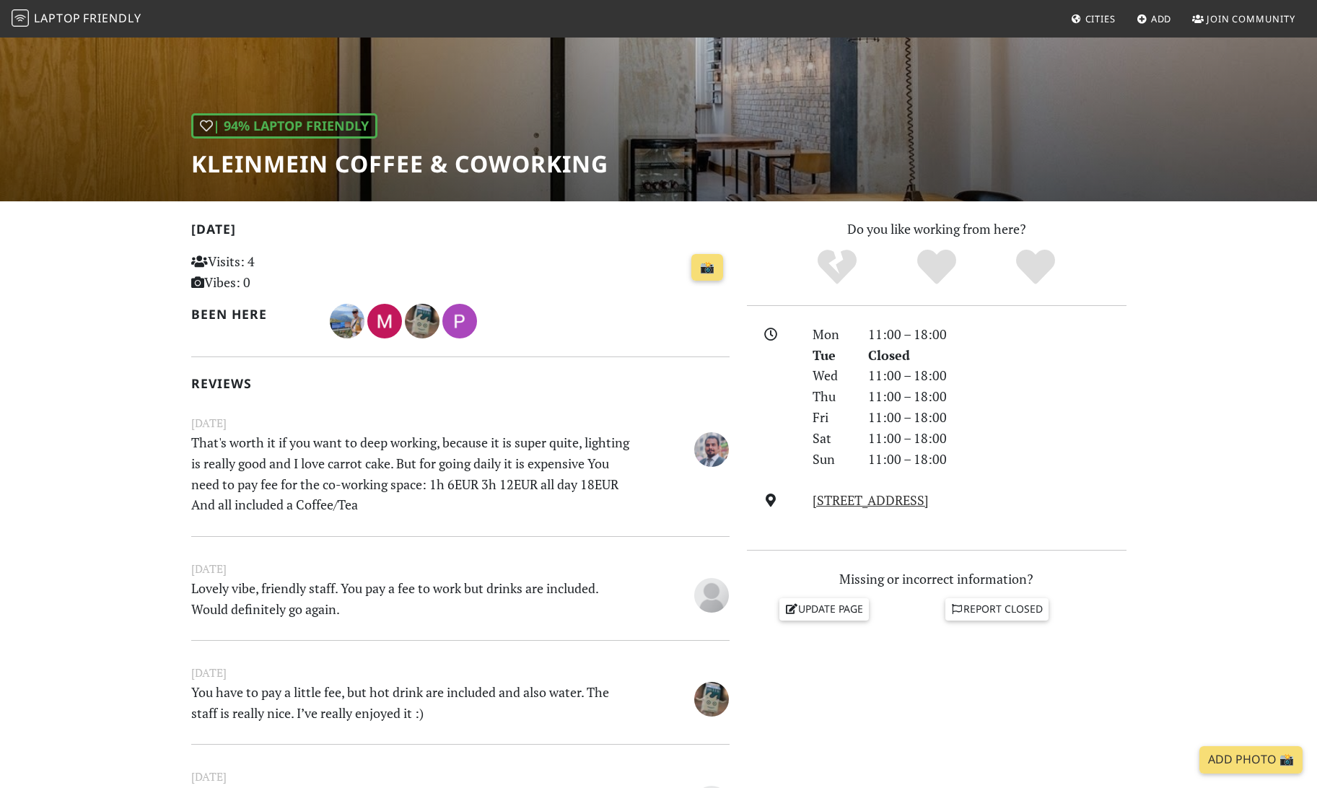
click at [312, 157] on h1 "KleinMein Coffee & Coworking" at bounding box center [399, 163] width 417 height 27
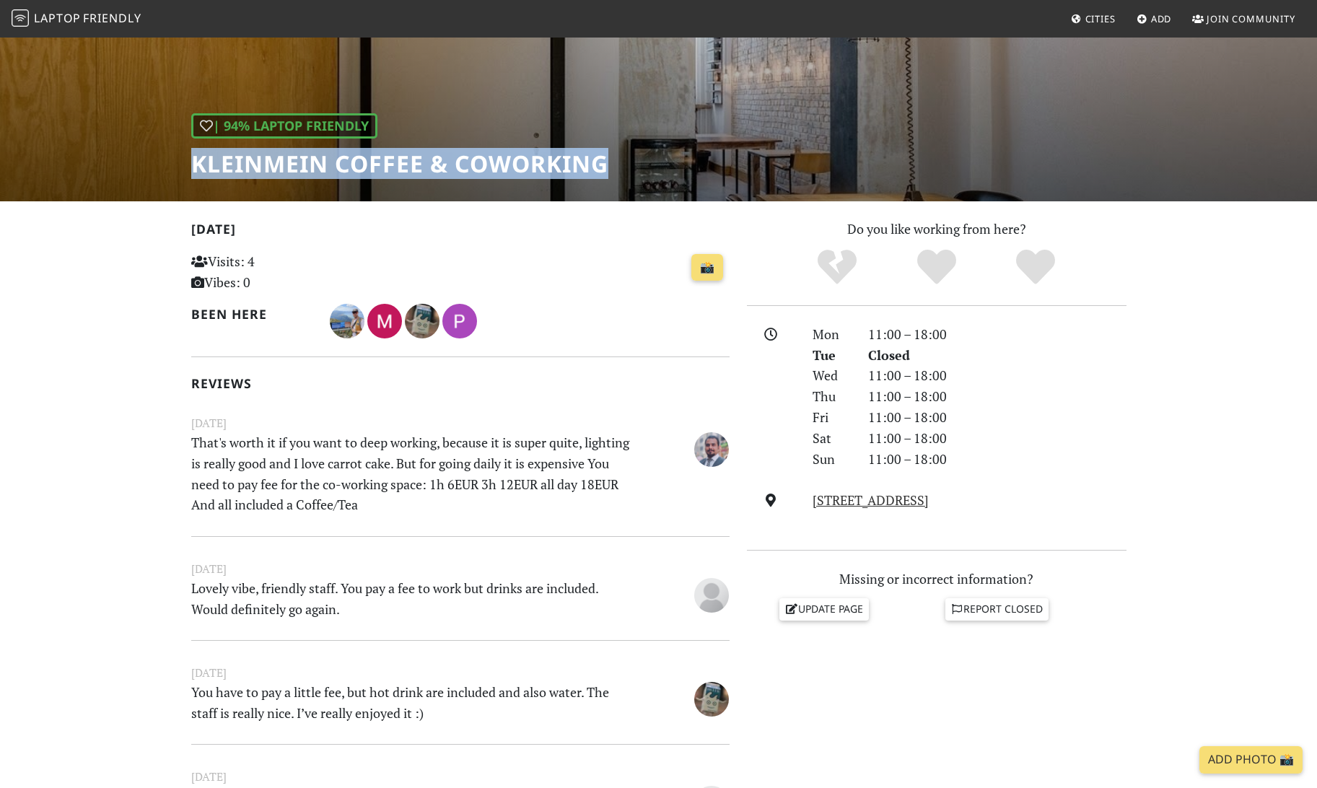
click at [312, 157] on h1 "KleinMein Coffee & Coworking" at bounding box center [399, 163] width 417 height 27
